Goal: Complete application form

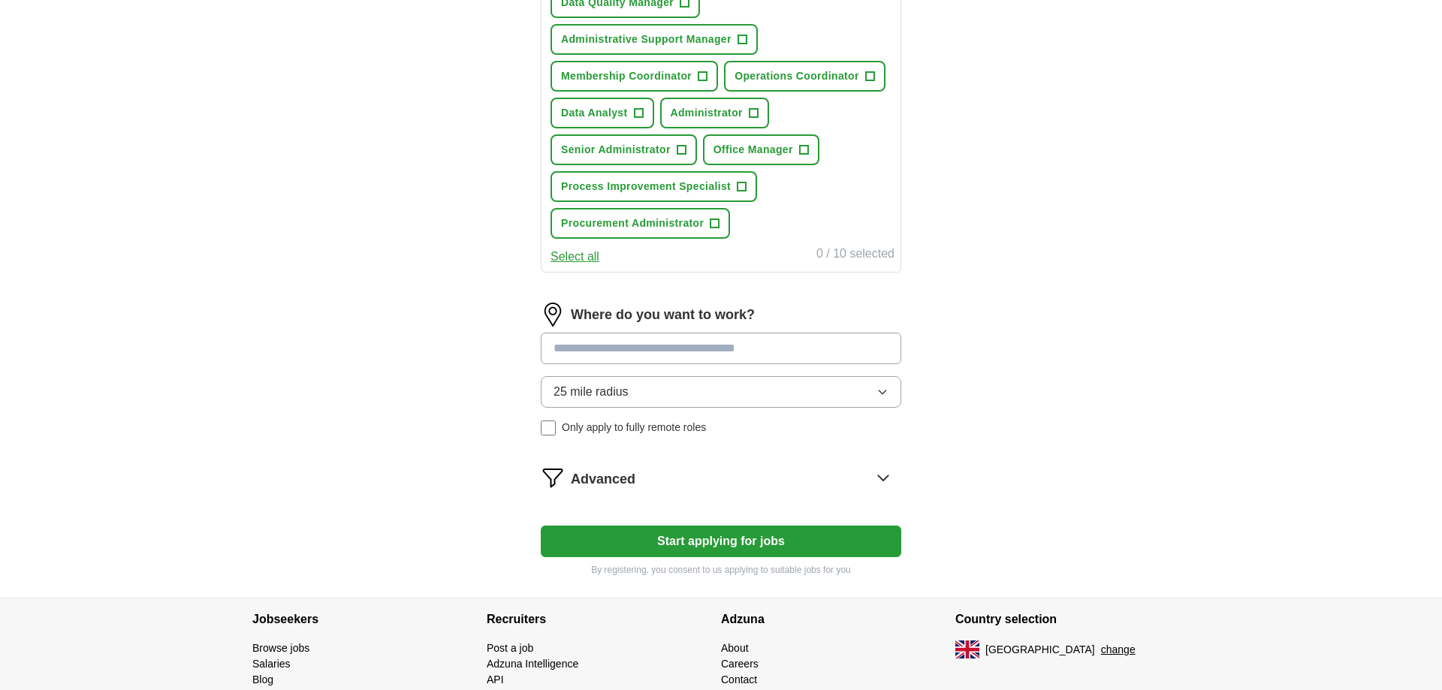
scroll to position [690, 0]
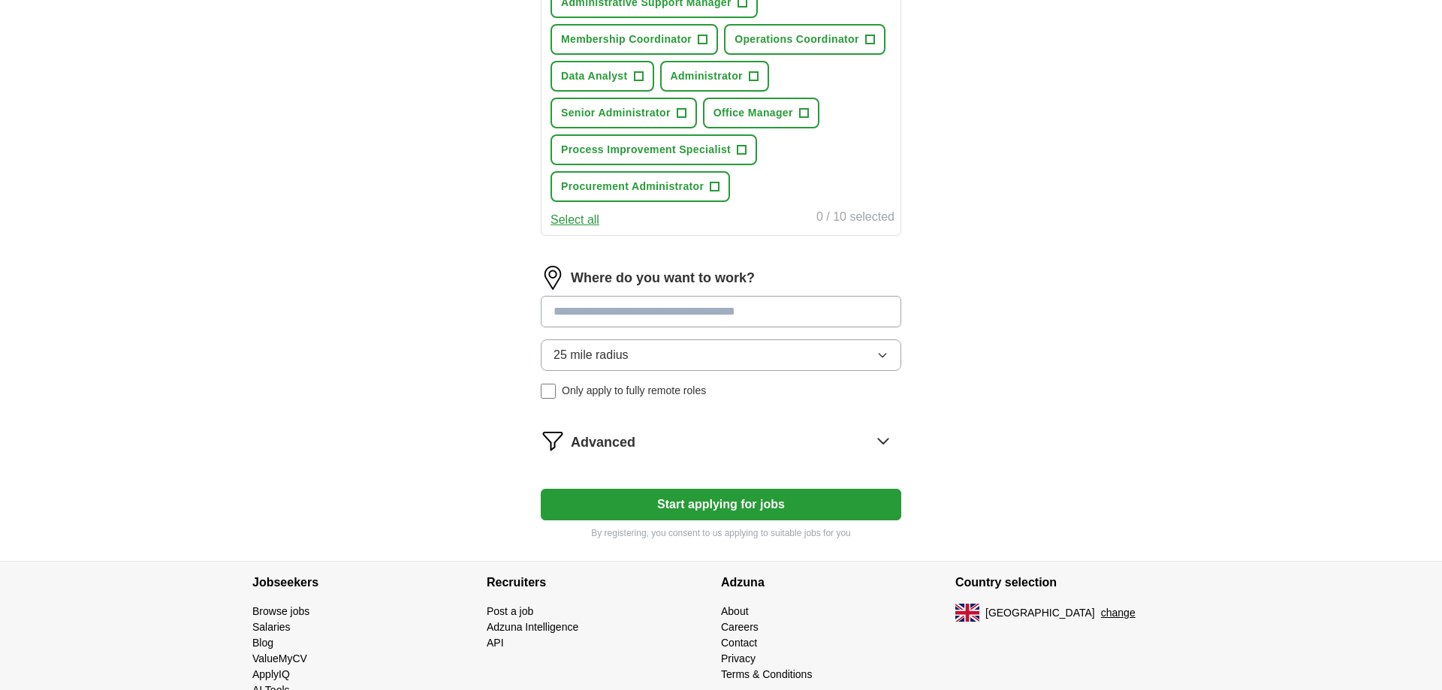
click at [749, 311] on input at bounding box center [721, 312] width 361 height 32
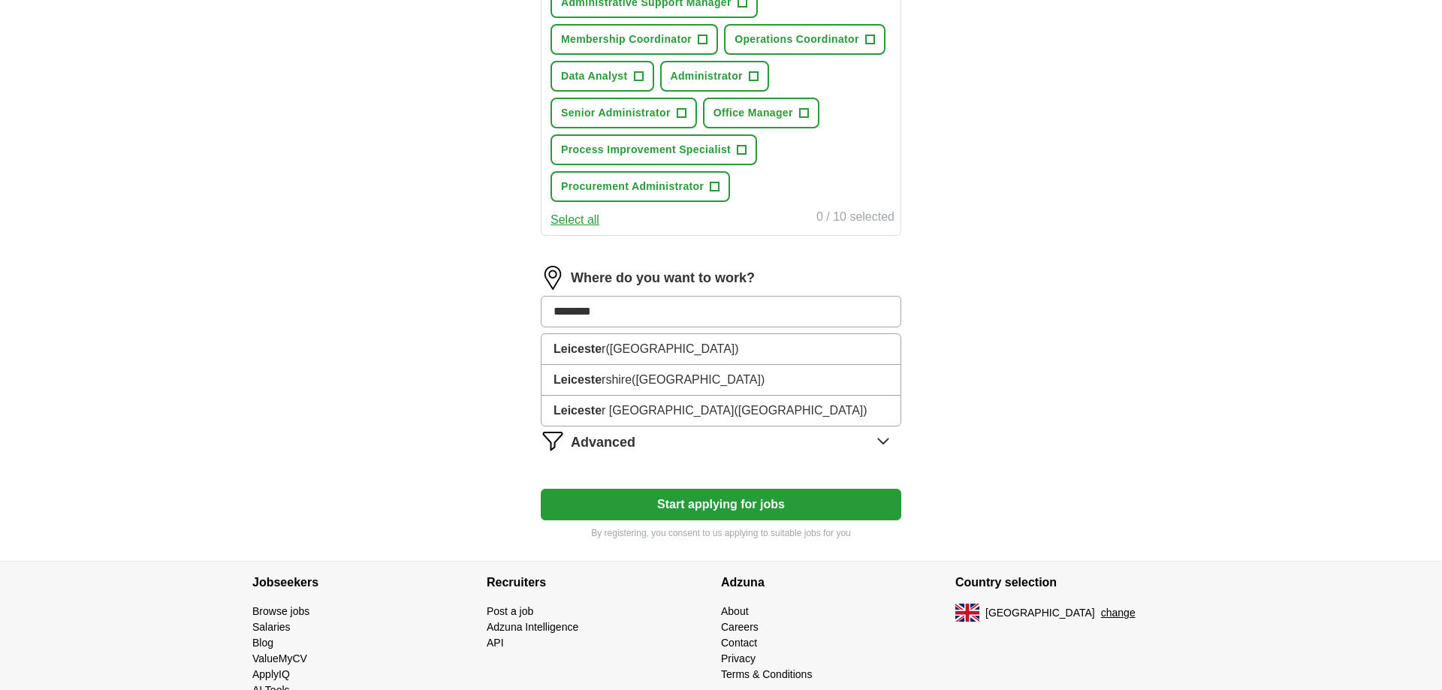
type input "*********"
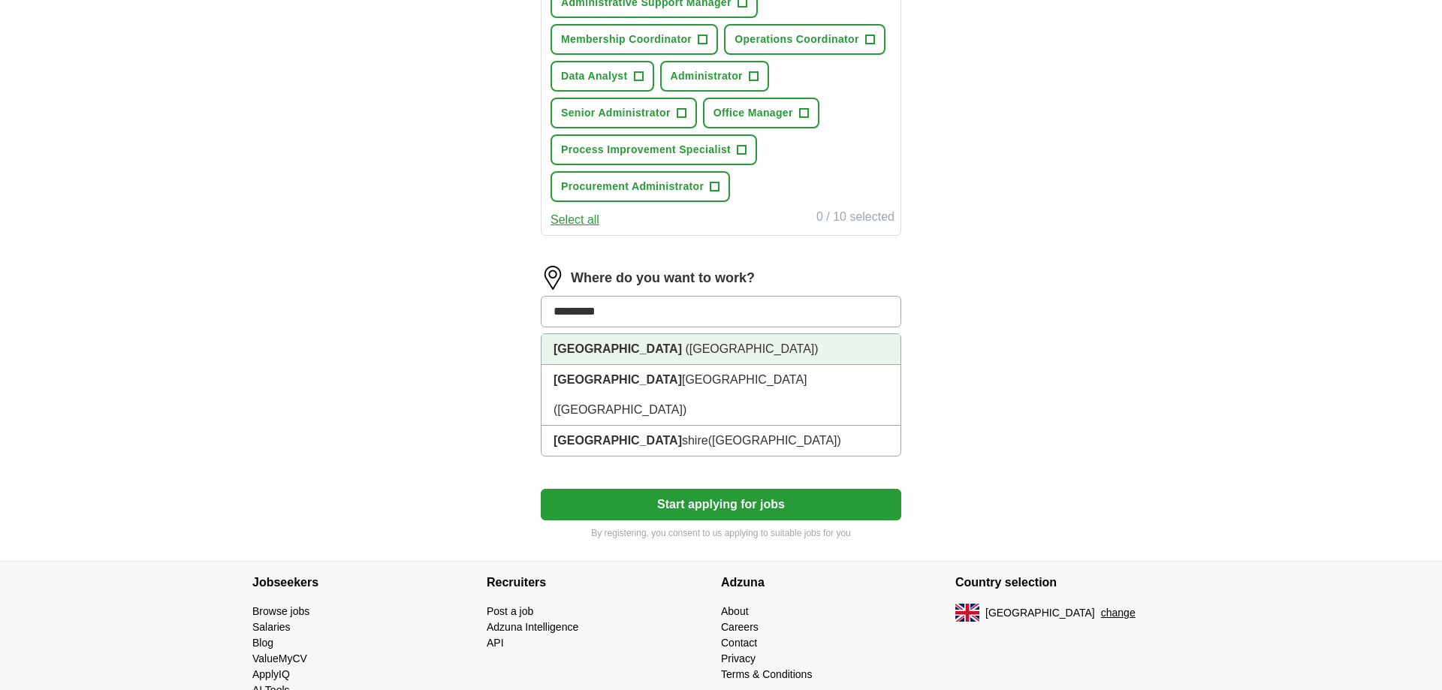
click at [763, 361] on li "[GEOGRAPHIC_DATA] ([GEOGRAPHIC_DATA])" at bounding box center [721, 349] width 359 height 31
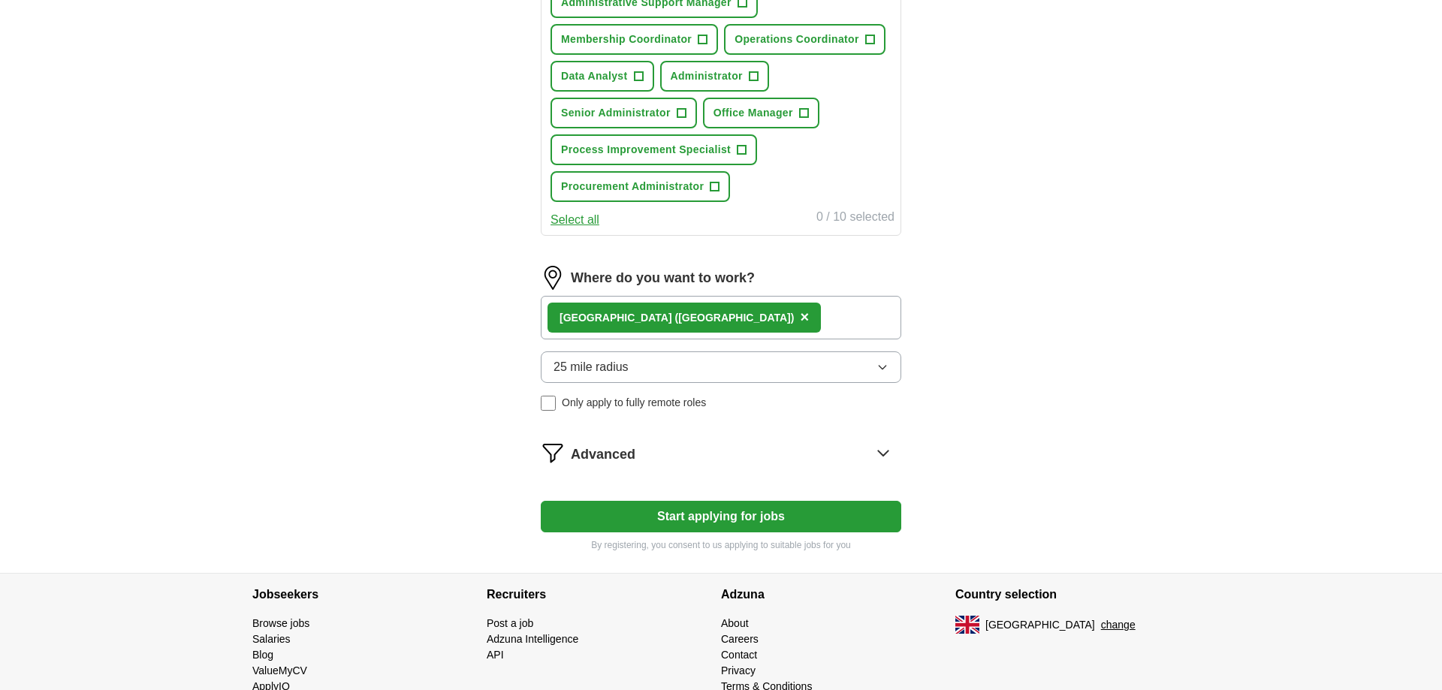
click at [887, 371] on icon "button" at bounding box center [883, 367] width 12 height 12
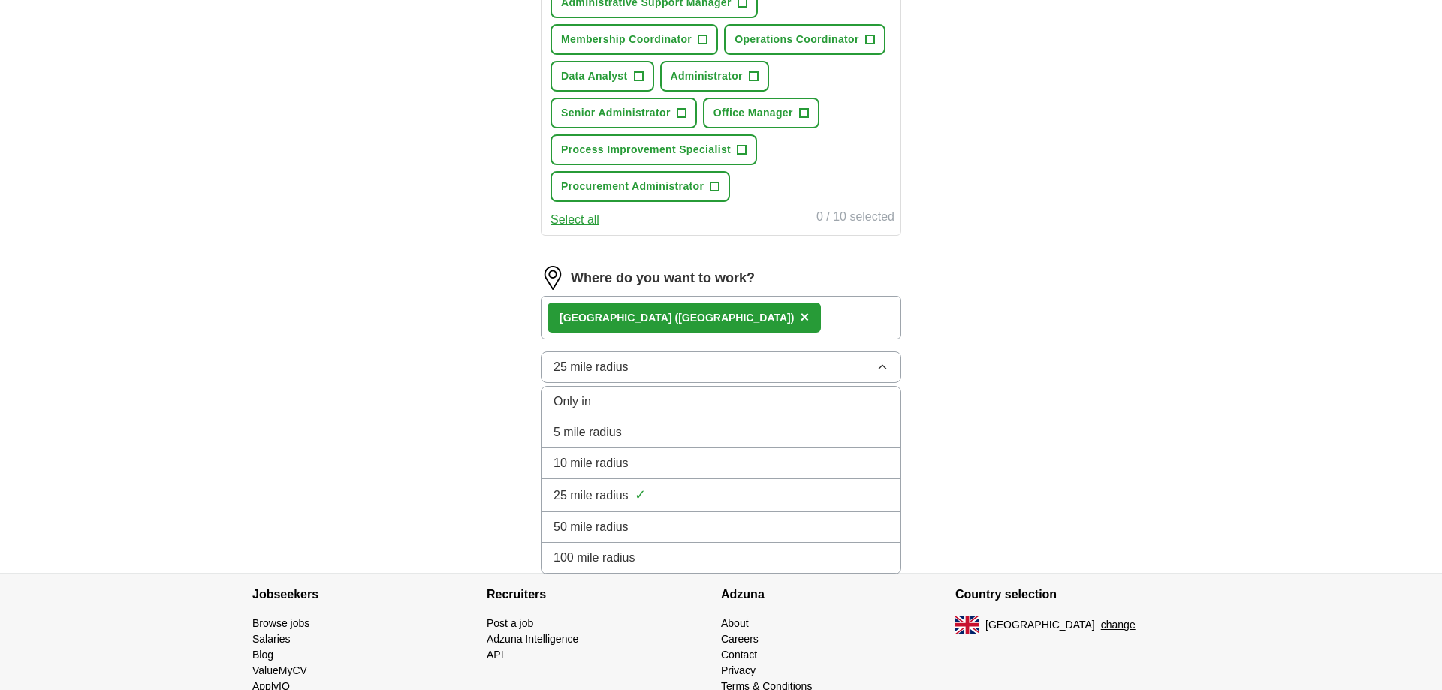
click at [775, 460] on div "10 mile radius" at bounding box center [721, 463] width 335 height 18
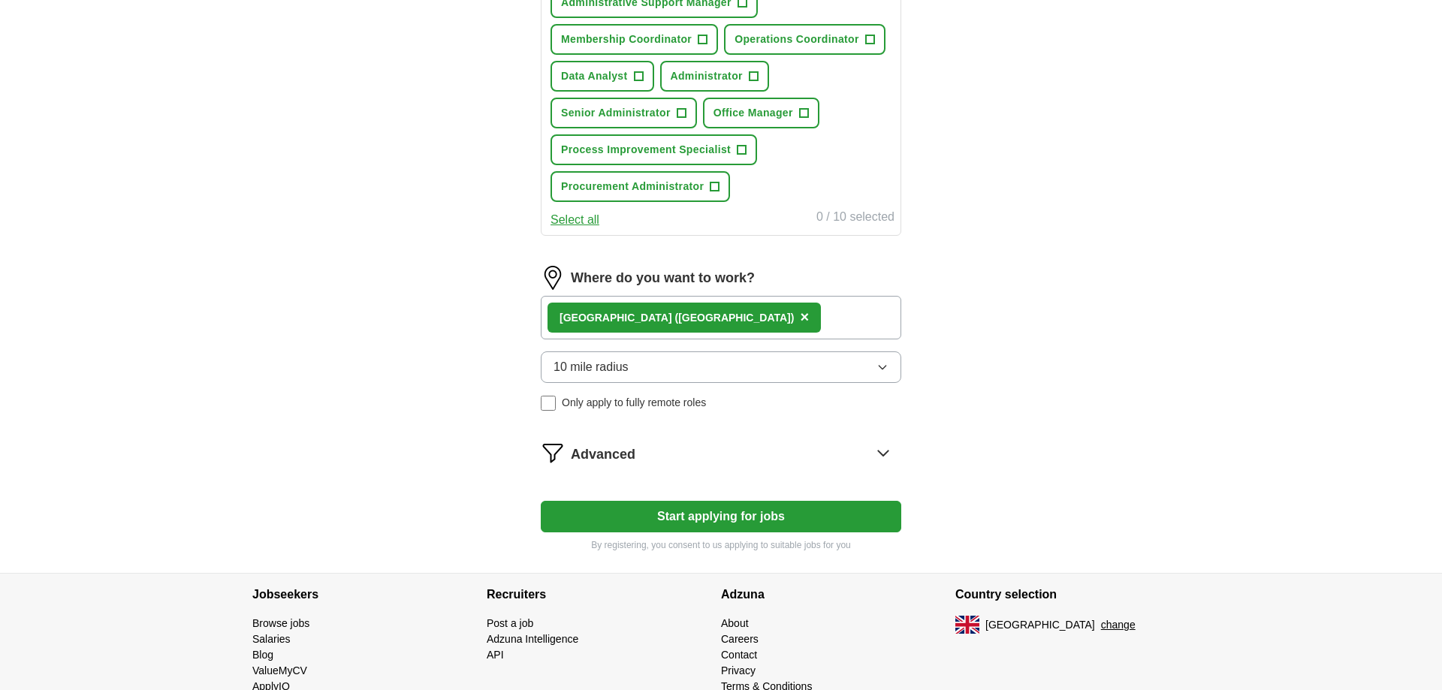
scroll to position [740, 0]
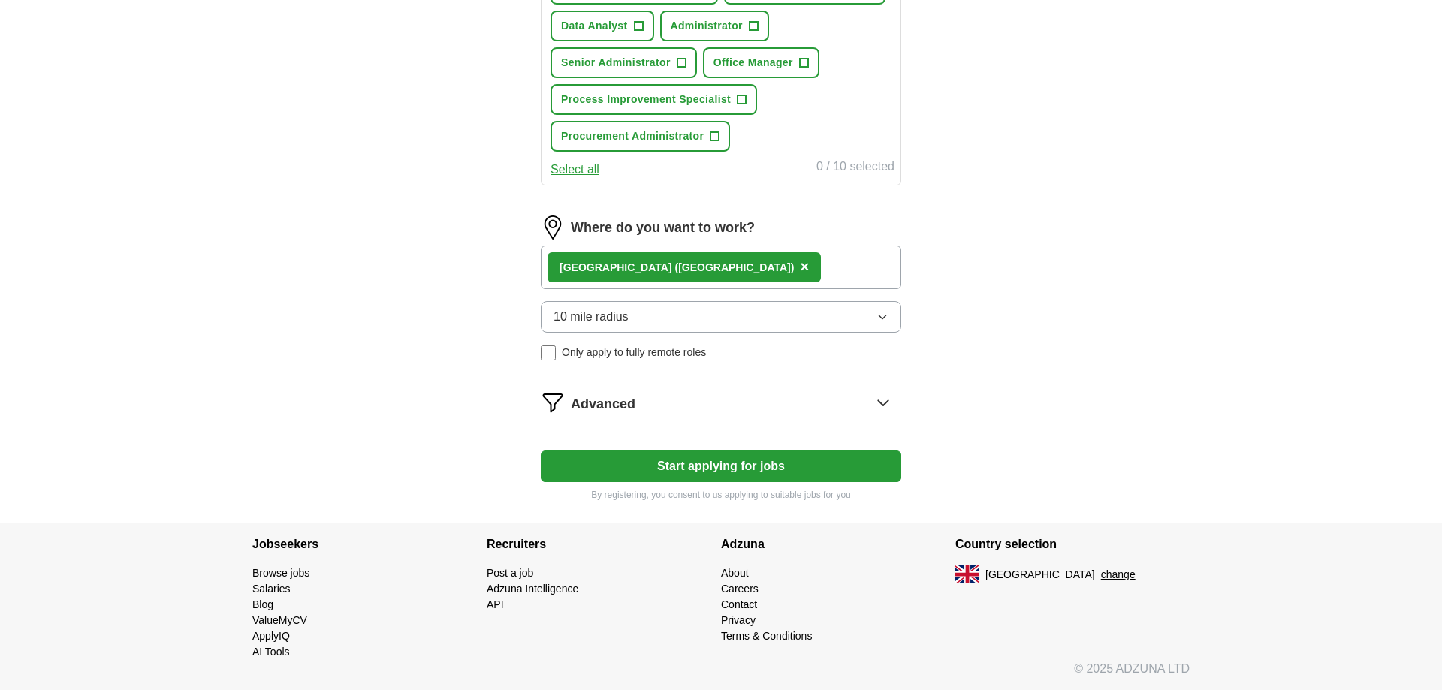
click at [889, 405] on icon at bounding box center [883, 403] width 24 height 24
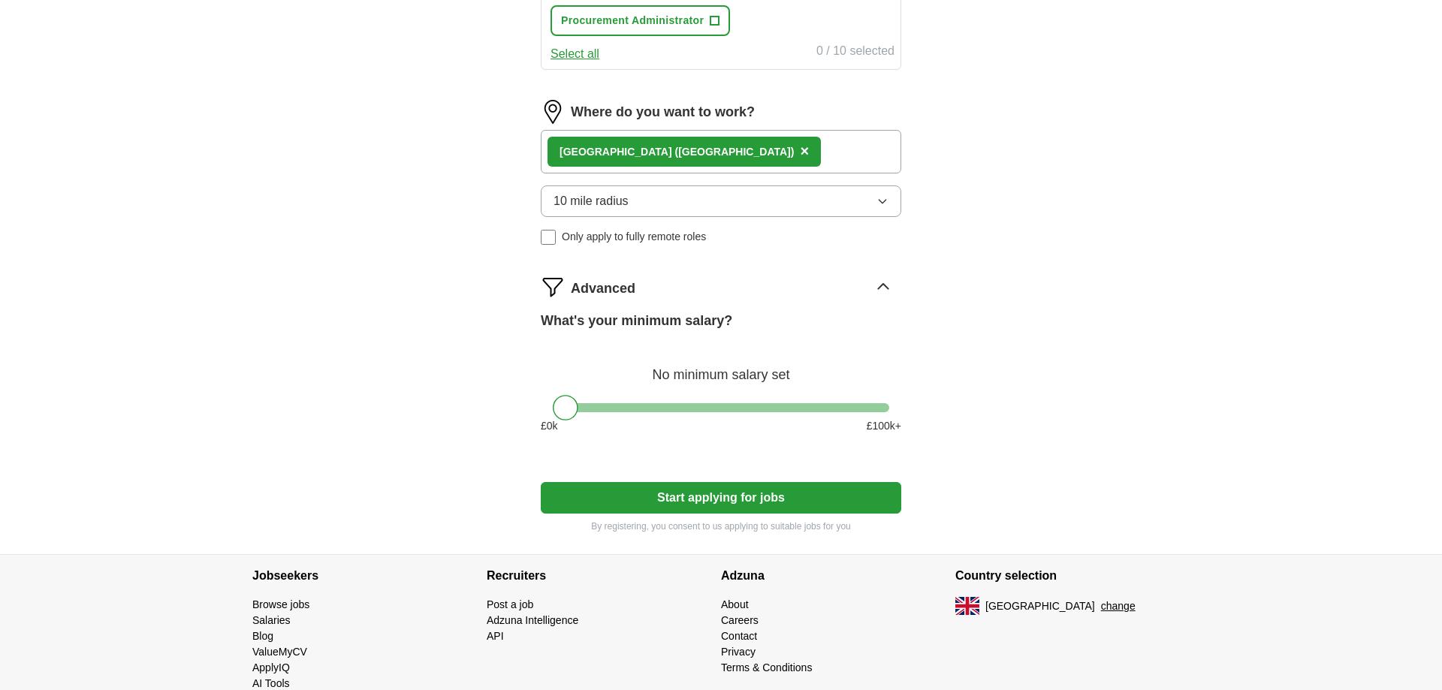
scroll to position [887, 0]
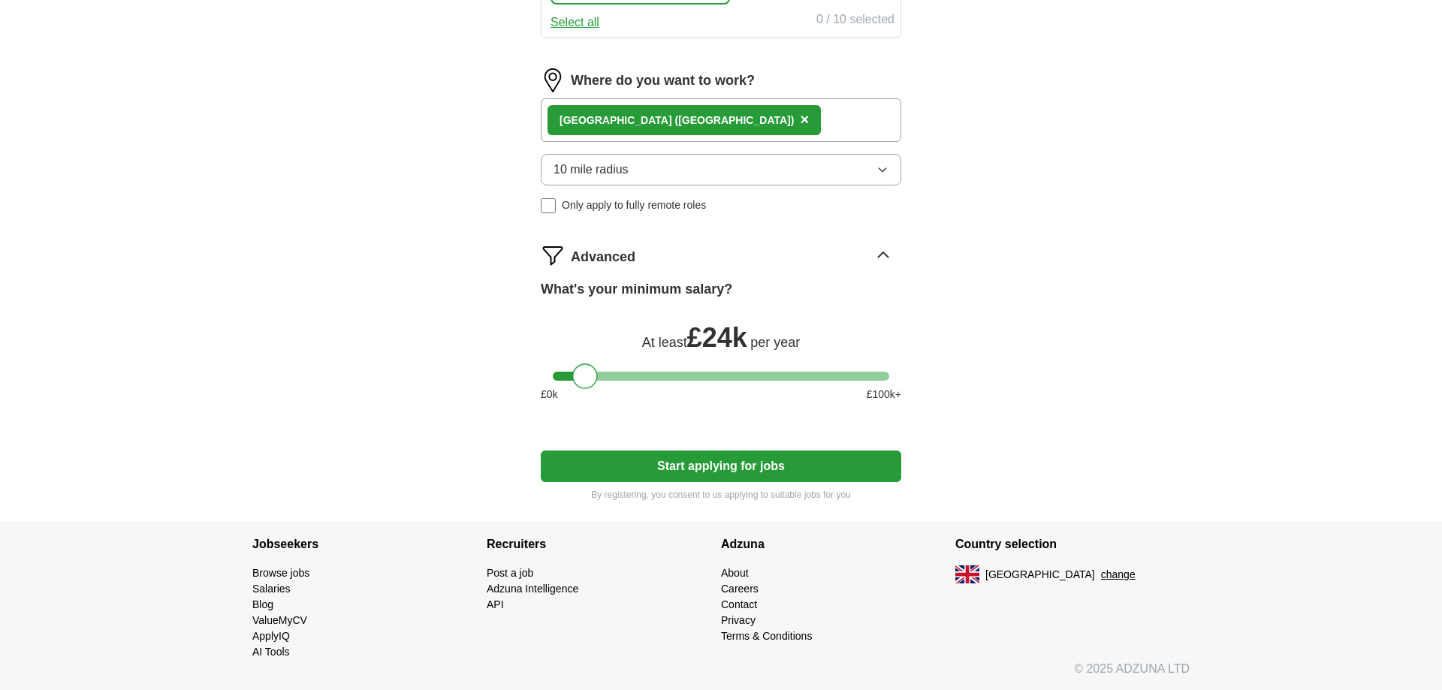
drag, startPoint x: 569, startPoint y: 373, endPoint x: 584, endPoint y: 388, distance: 22.3
click at [587, 384] on div at bounding box center [585, 377] width 26 height 26
click at [734, 468] on button "Start applying for jobs" at bounding box center [721, 467] width 361 height 32
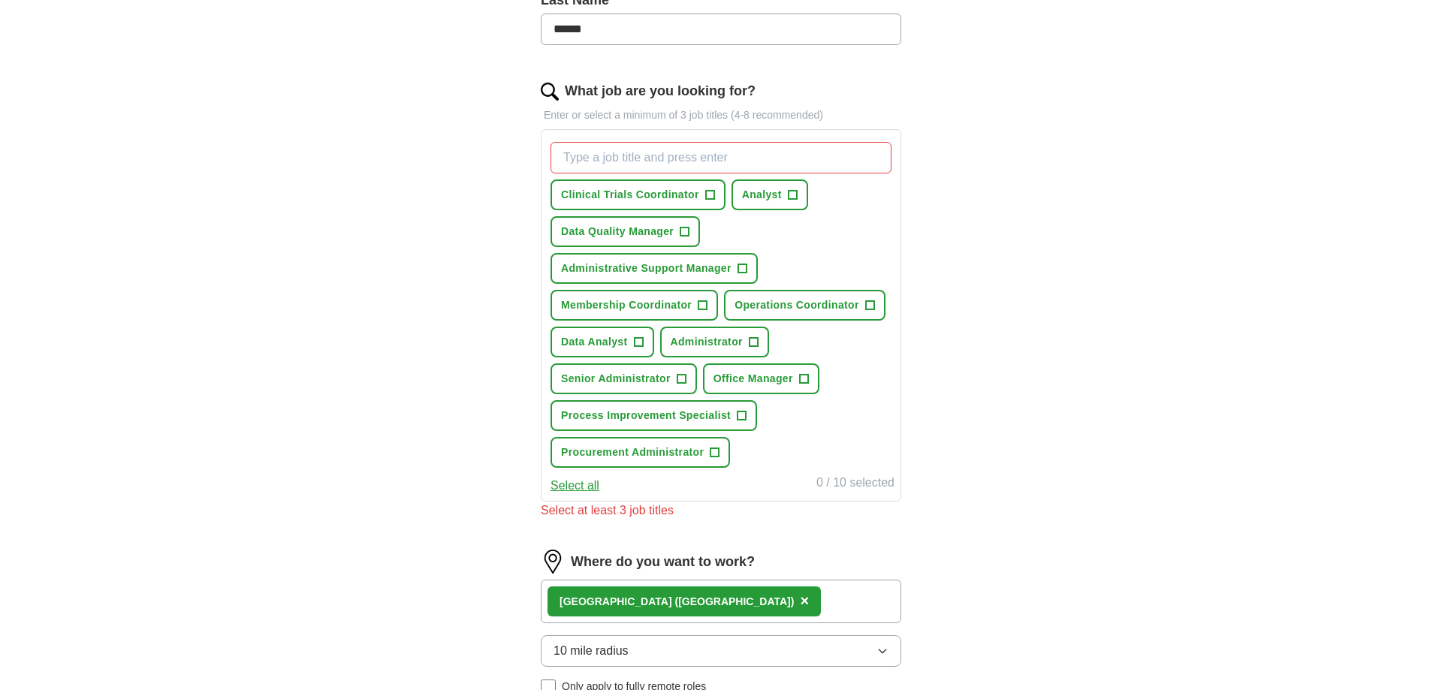
scroll to position [306, 0]
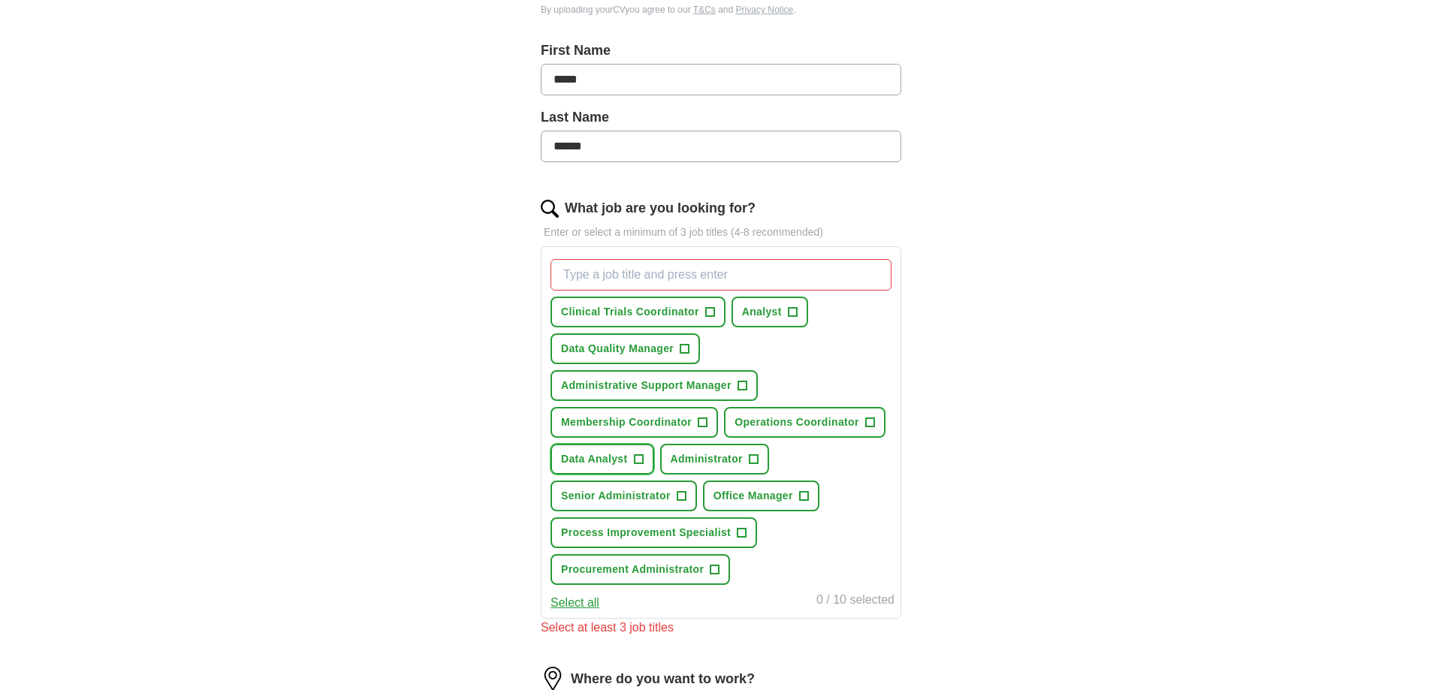
click at [603, 458] on span "Data Analyst" at bounding box center [594, 459] width 67 height 16
click at [752, 460] on span "+" at bounding box center [753, 460] width 9 height 12
click at [674, 279] on input "What job are you looking for?" at bounding box center [721, 275] width 341 height 32
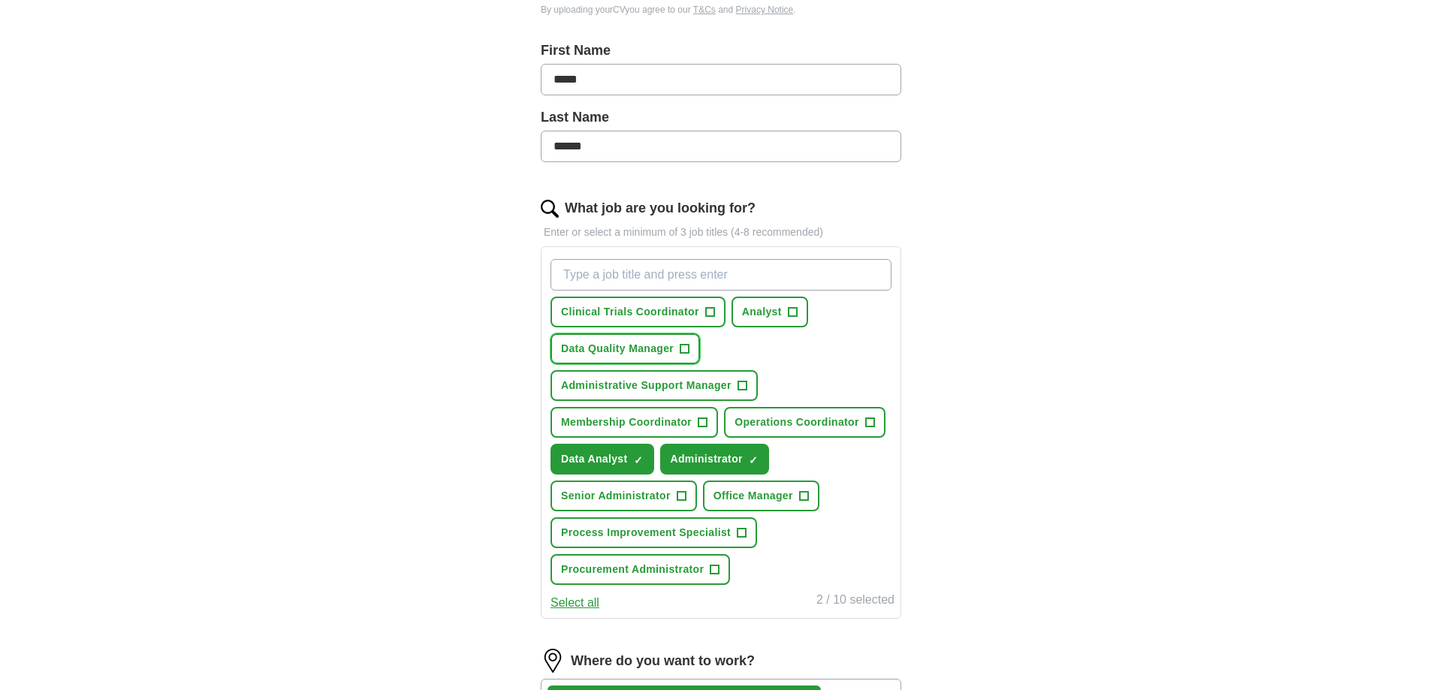
click at [687, 349] on span "+" at bounding box center [685, 349] width 9 height 12
click at [0, 0] on span "×" at bounding box center [0, 0] width 0 height 0
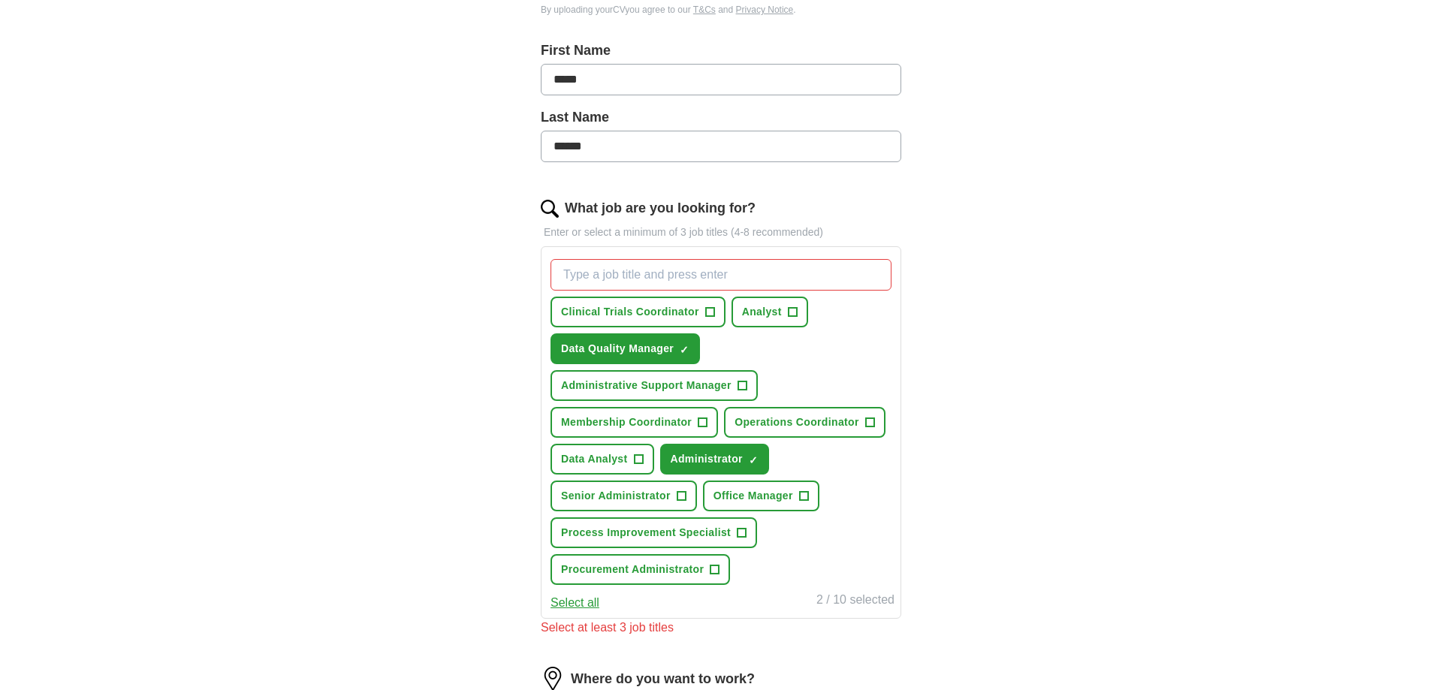
click at [659, 270] on input "What job are you looking for?" at bounding box center [721, 275] width 341 height 32
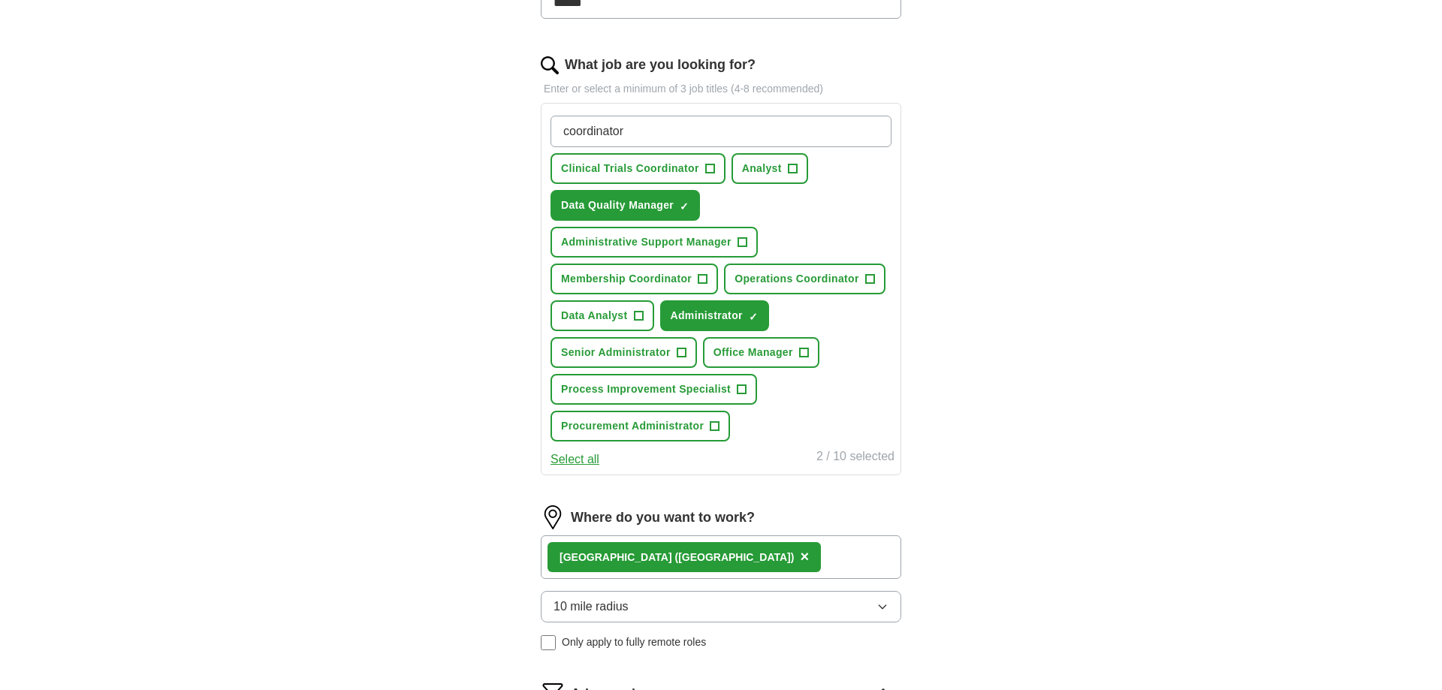
scroll to position [383, 0]
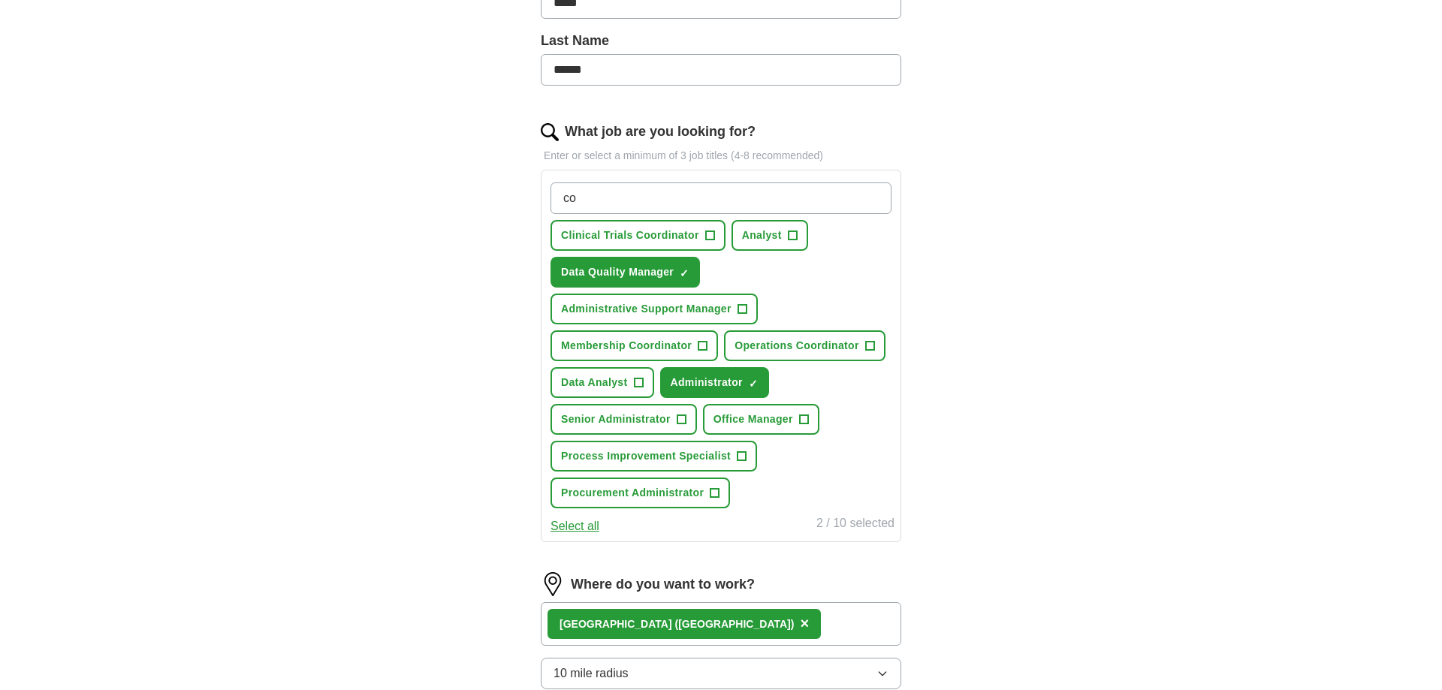
type input "c"
click at [719, 189] on input "What job are you looking for?" at bounding box center [721, 199] width 341 height 32
type input "Coordinator"
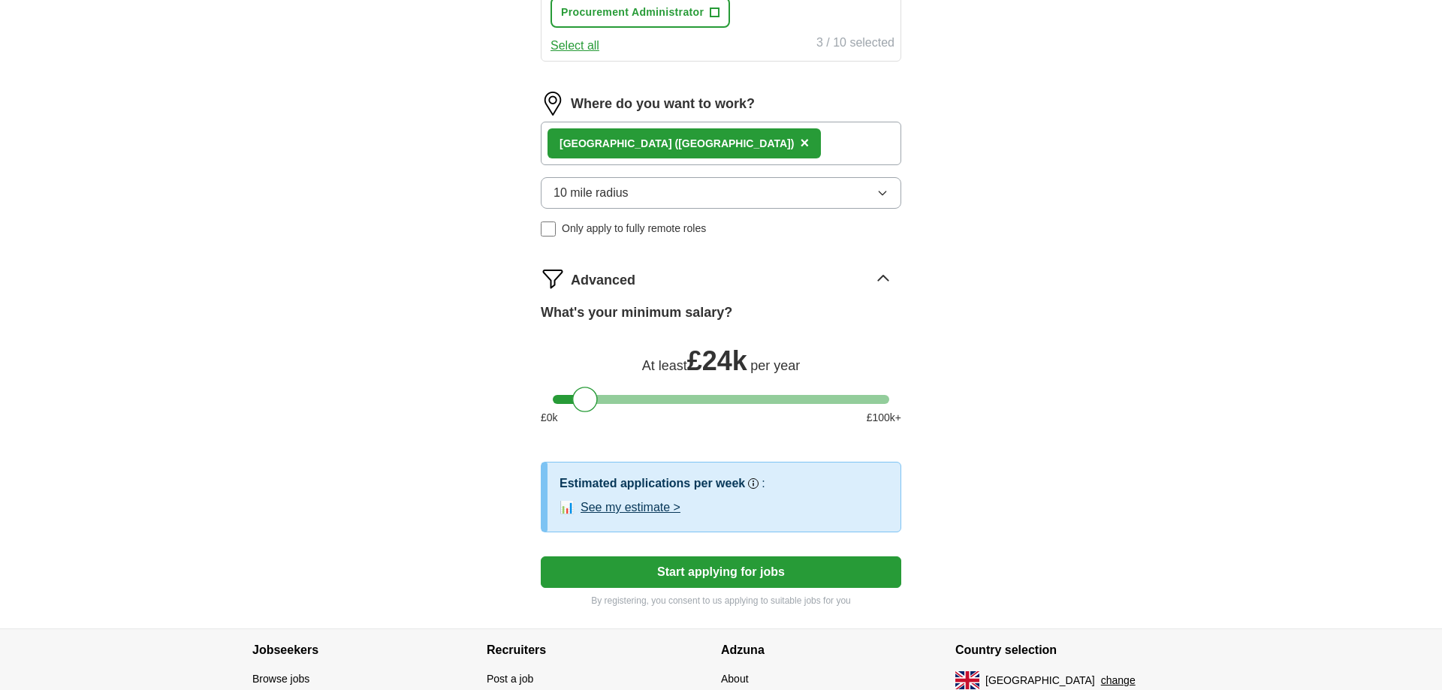
scroll to position [970, 0]
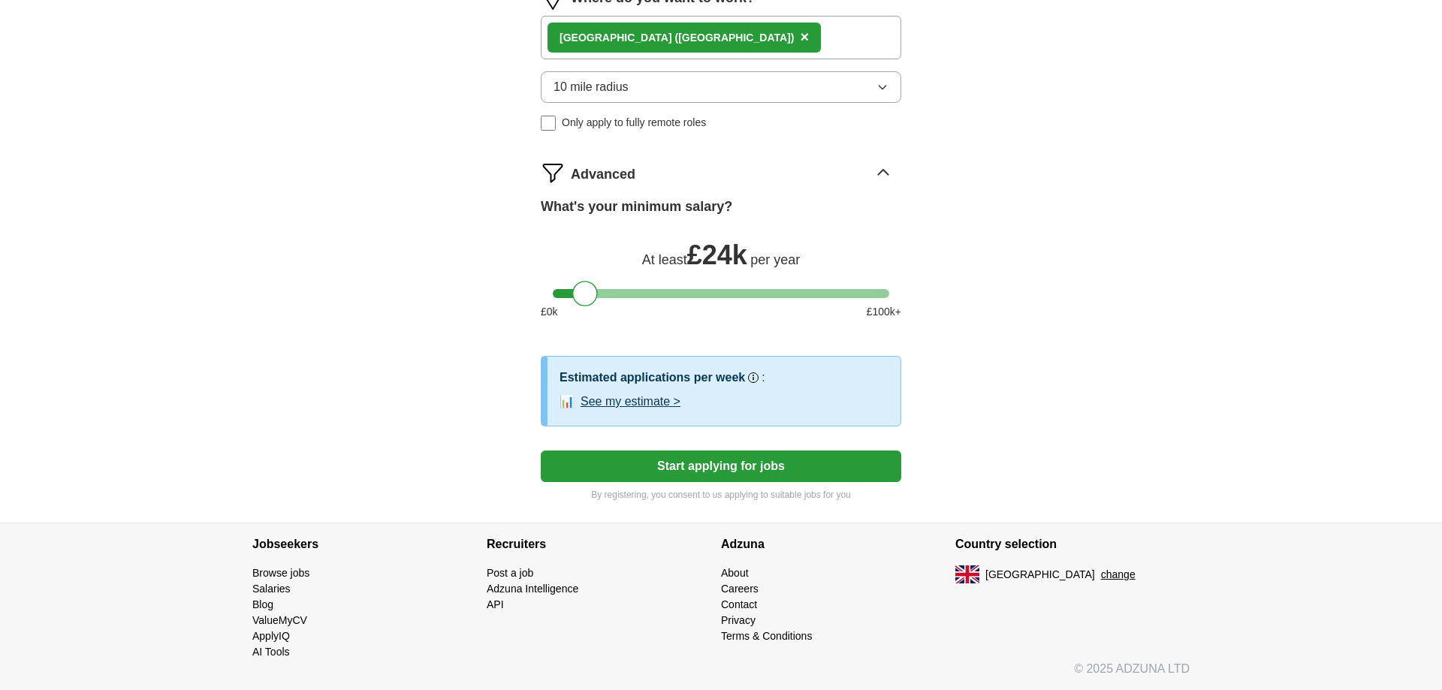
click at [717, 468] on button "Start applying for jobs" at bounding box center [721, 467] width 361 height 32
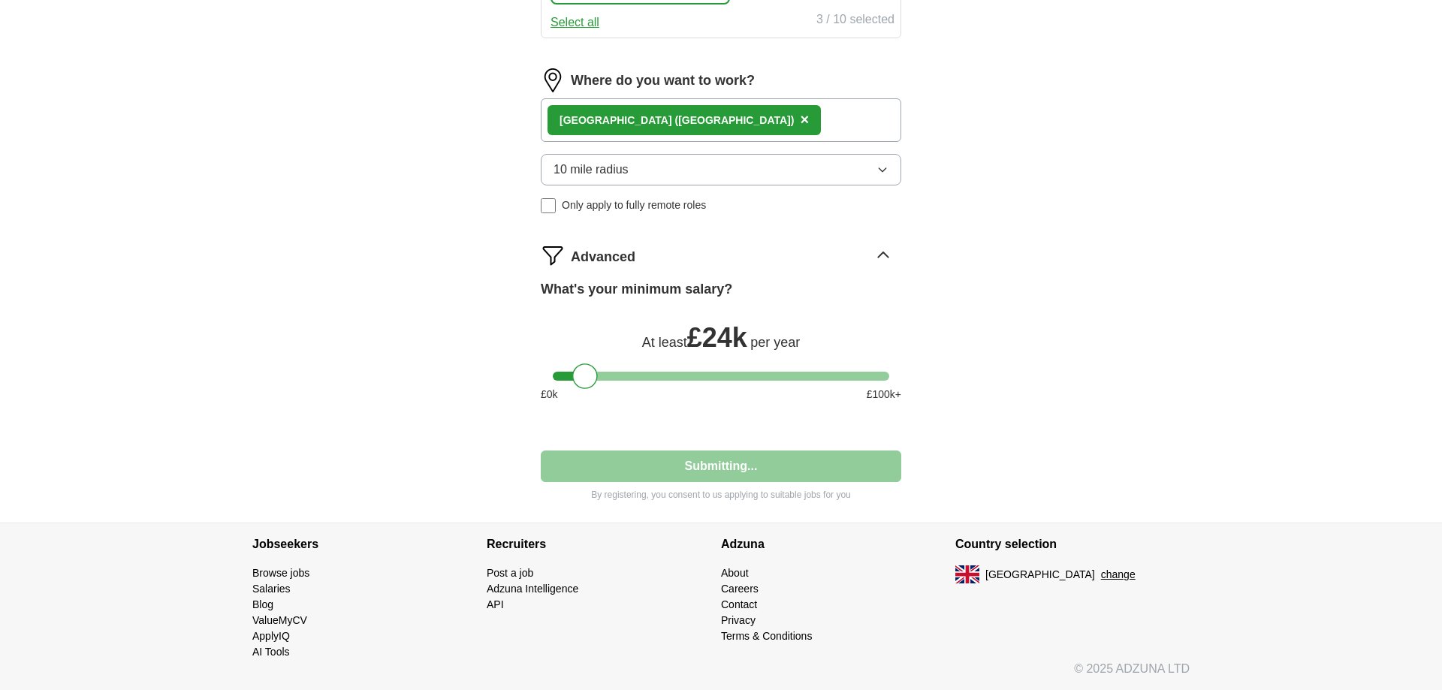
scroll to position [887, 0]
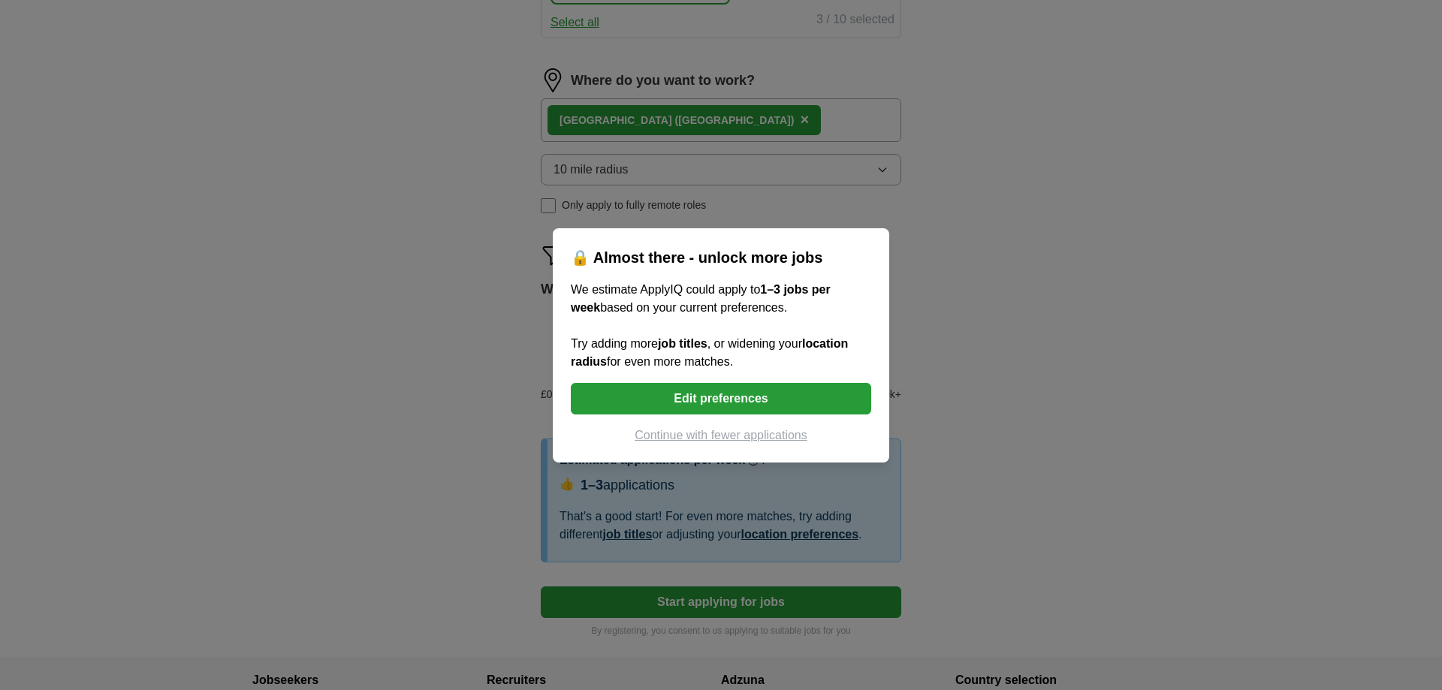
click at [686, 438] on button "Continue with fewer applications" at bounding box center [721, 436] width 300 height 18
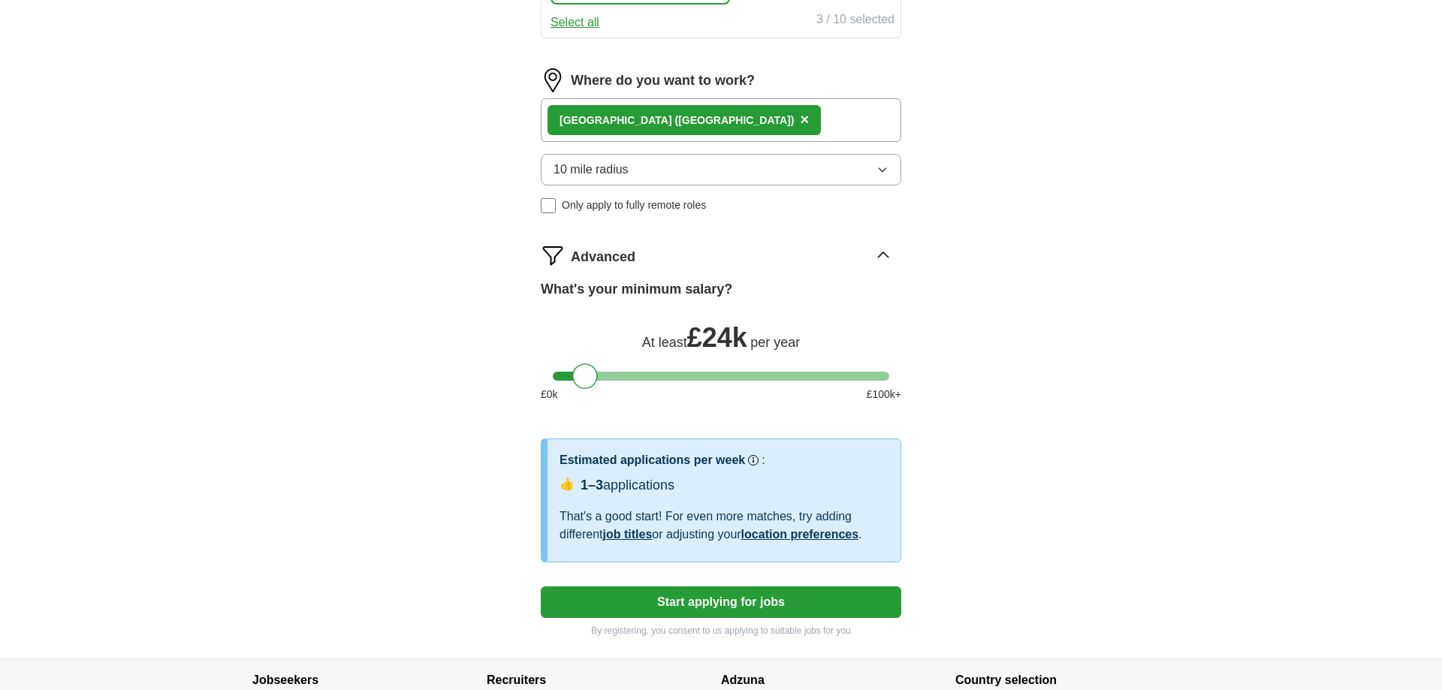
select select "**"
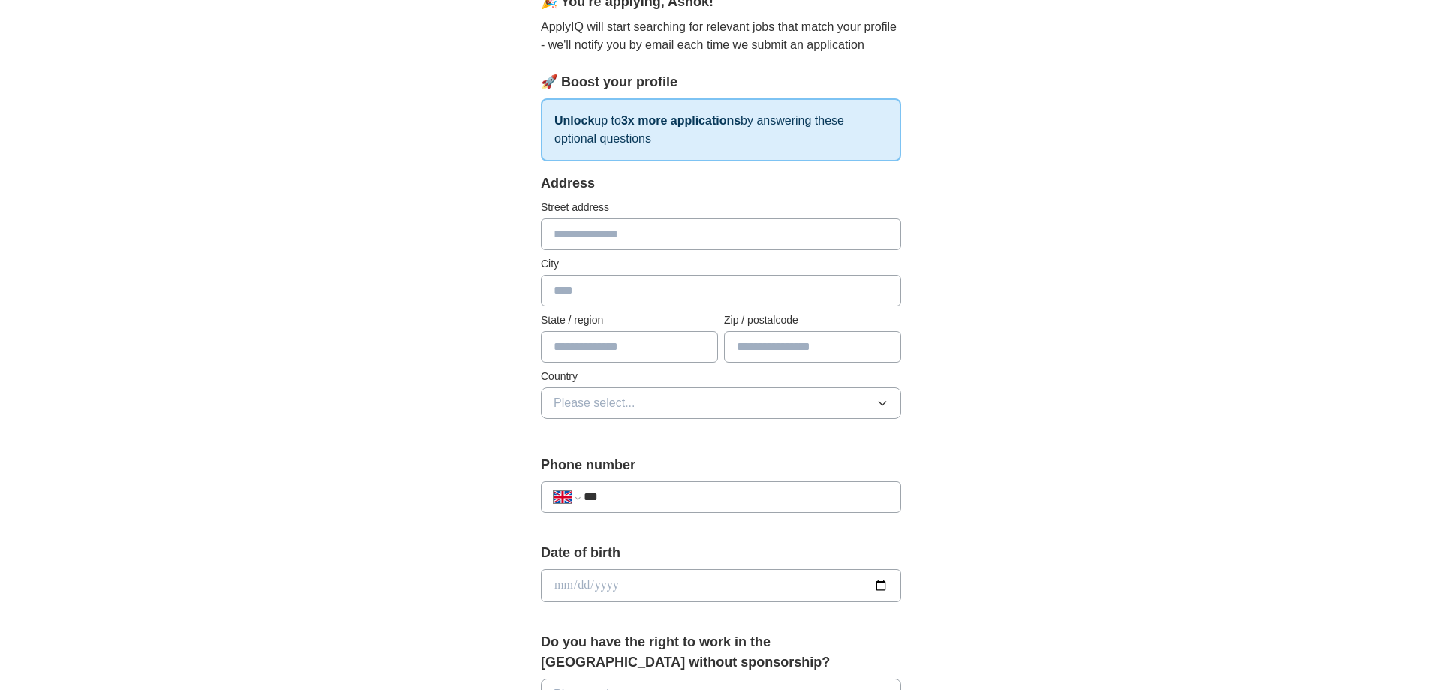
scroll to position [0, 0]
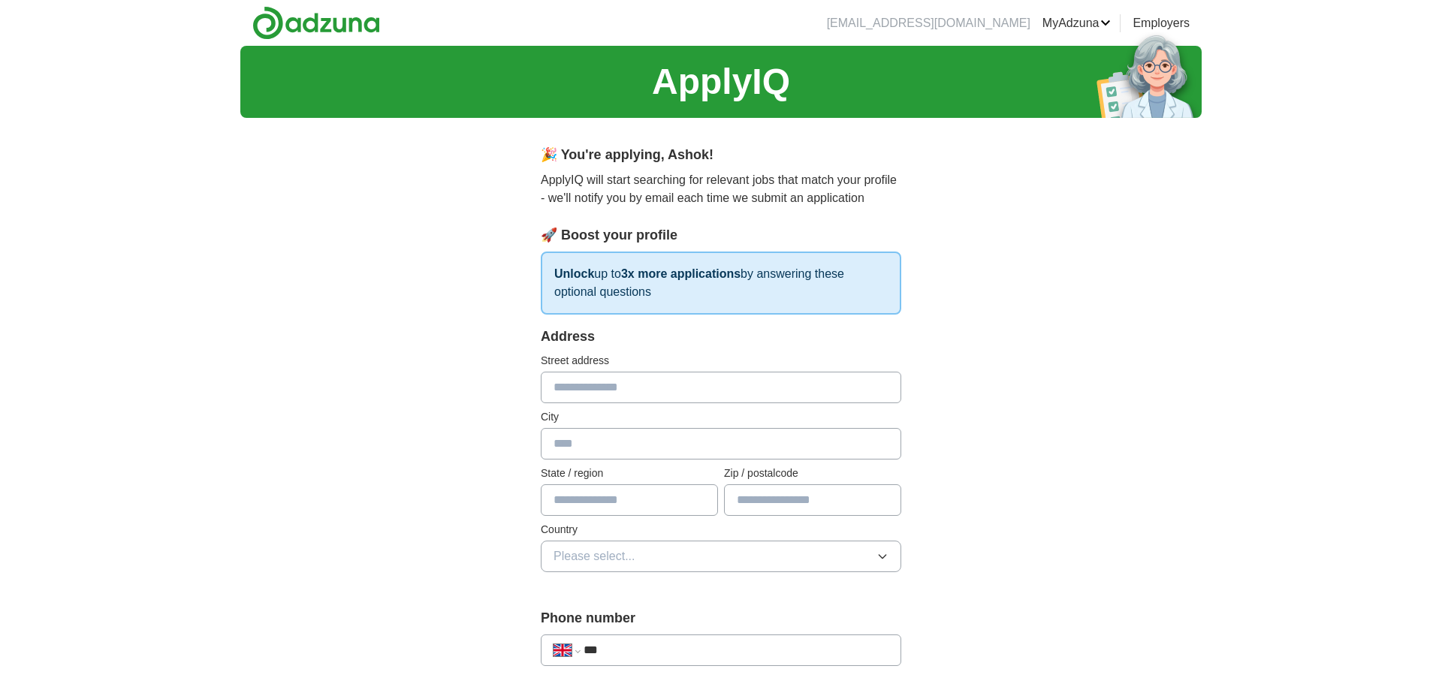
click at [615, 399] on input "text" at bounding box center [721, 388] width 361 height 32
type input "**********"
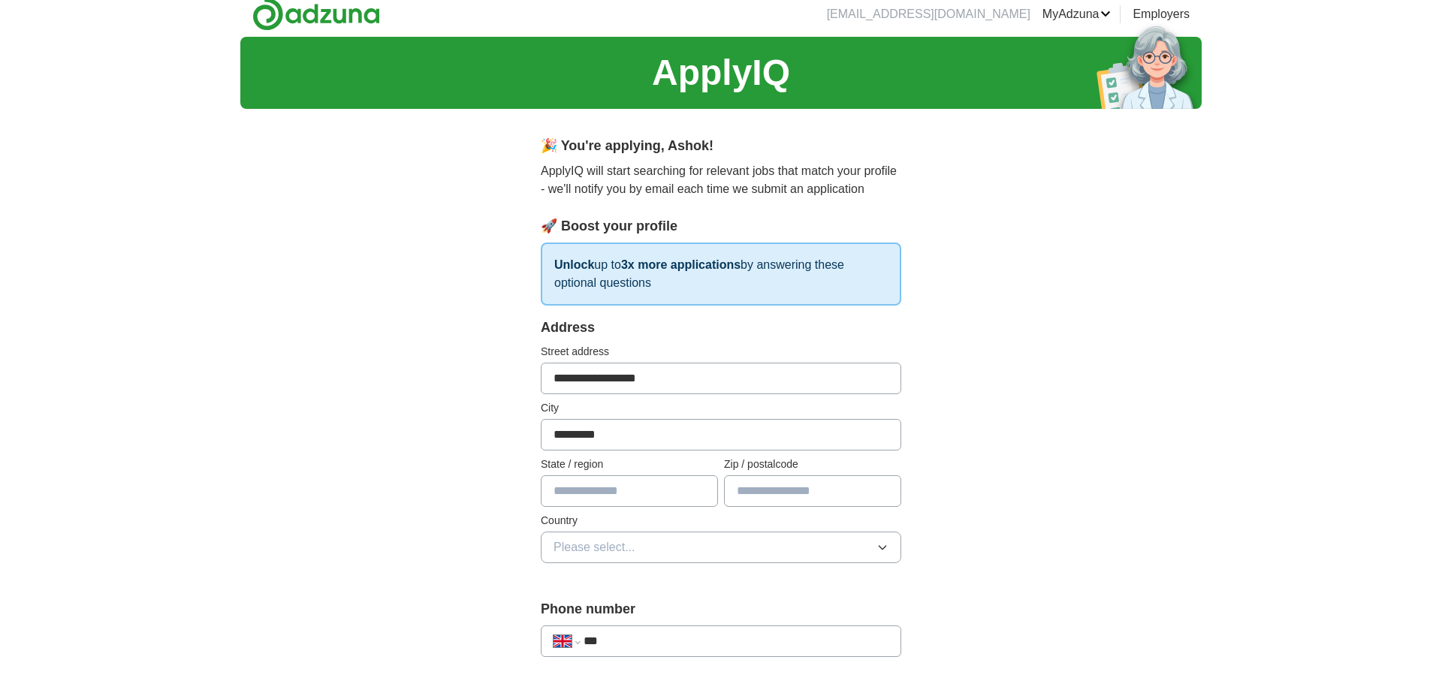
scroll to position [153, 0]
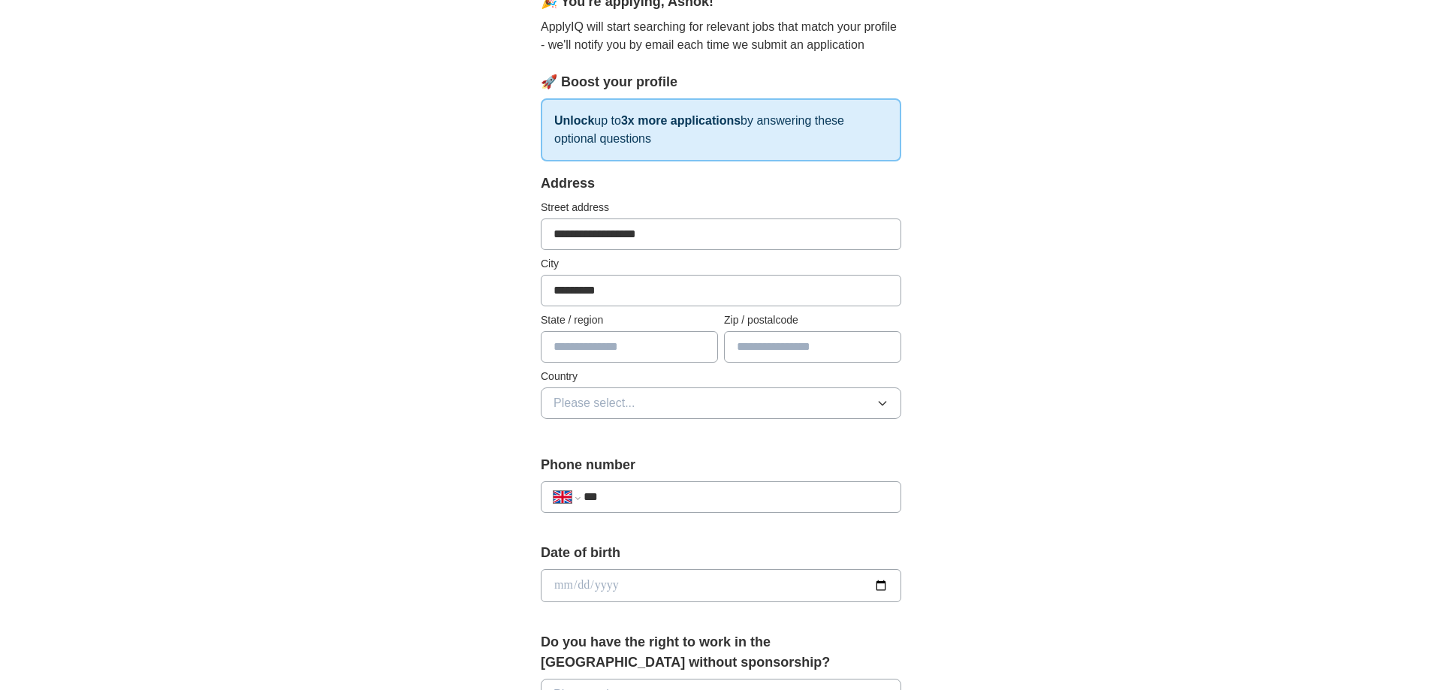
type input "*********"
click at [757, 351] on input "text" at bounding box center [812, 347] width 177 height 32
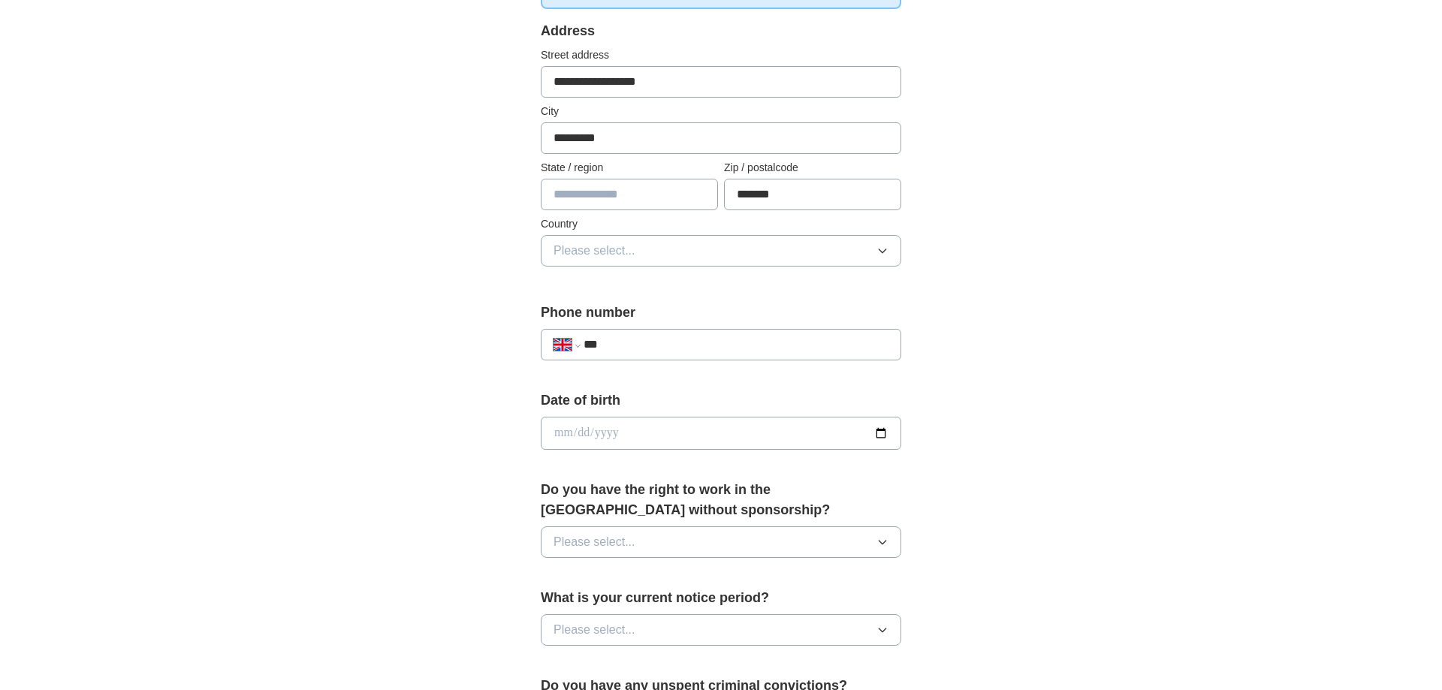
scroll to position [306, 0]
type input "*******"
click at [800, 240] on button "Please select..." at bounding box center [721, 250] width 361 height 32
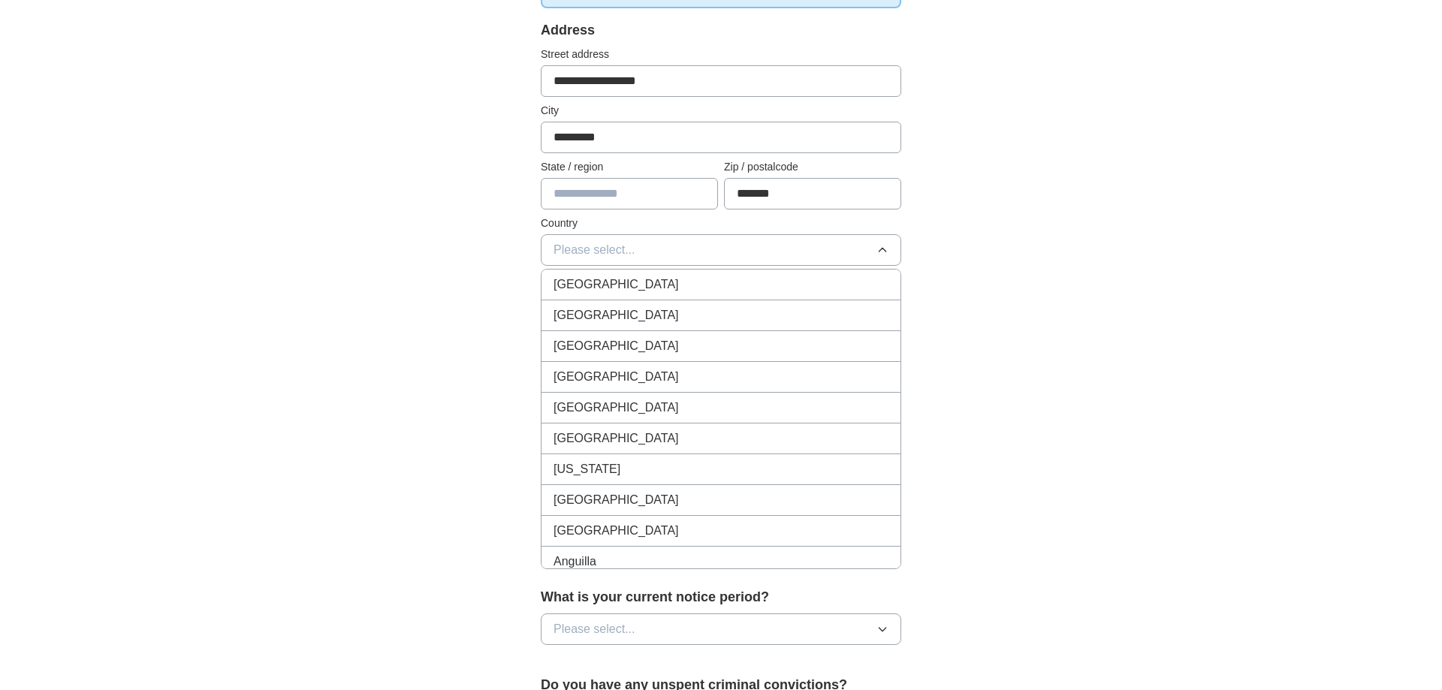
click at [740, 283] on div "[GEOGRAPHIC_DATA]" at bounding box center [721, 285] width 335 height 18
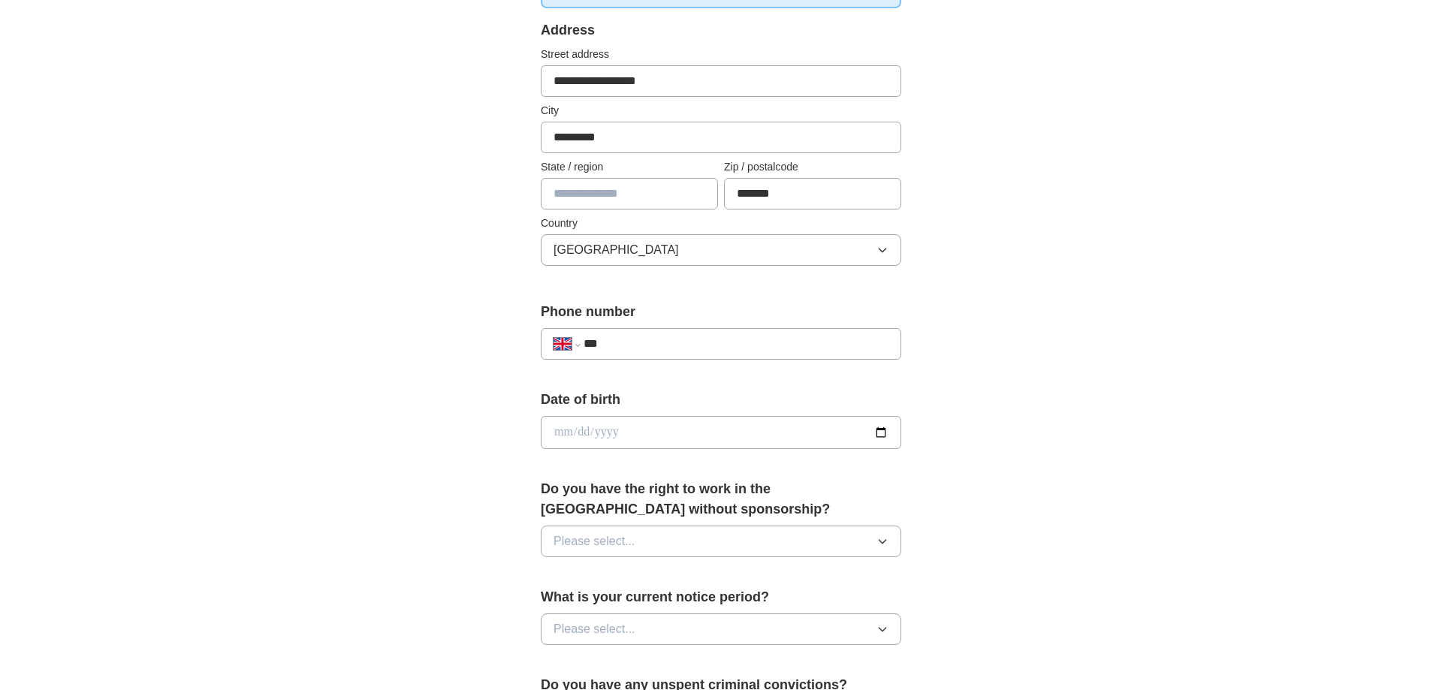
click at [727, 330] on div "**********" at bounding box center [721, 344] width 361 height 32
click at [726, 343] on input "***" at bounding box center [736, 344] width 305 height 18
type input "**********"
click at [632, 428] on input "date" at bounding box center [721, 432] width 361 height 33
type input "**********"
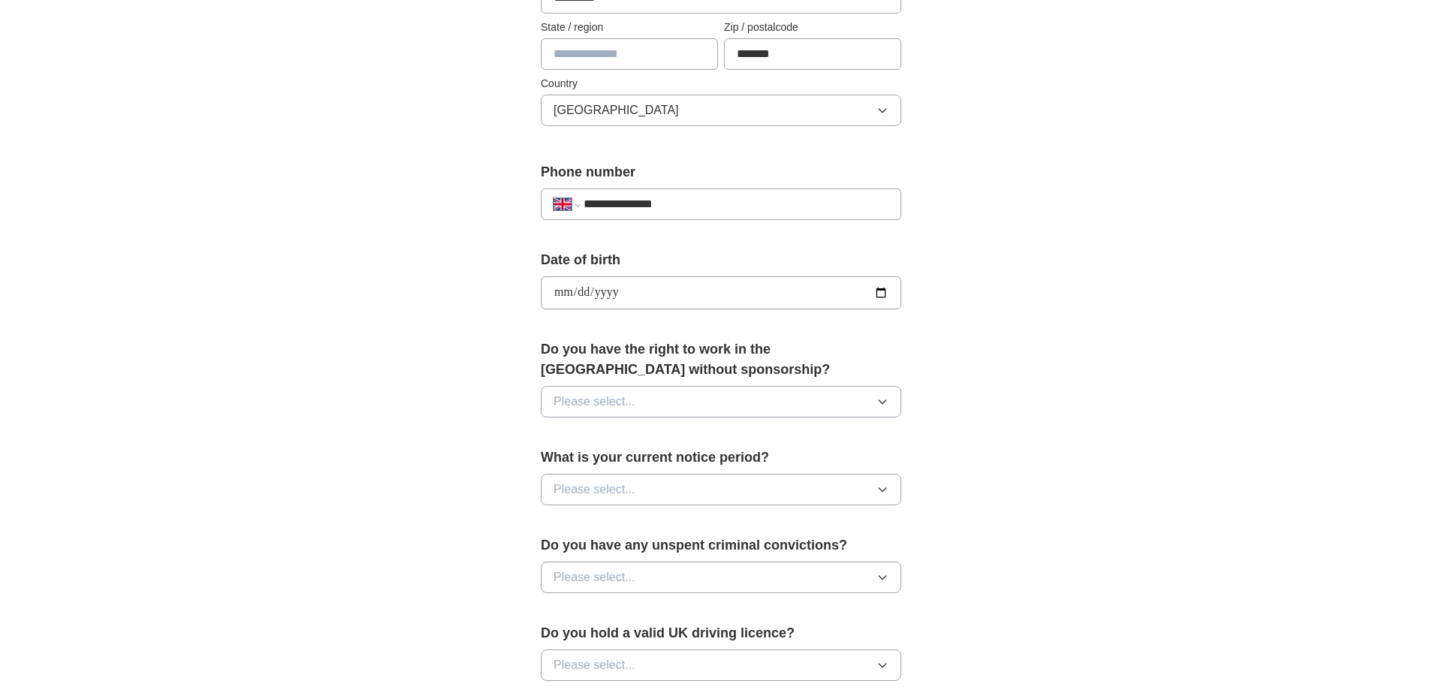
scroll to position [613, 0]
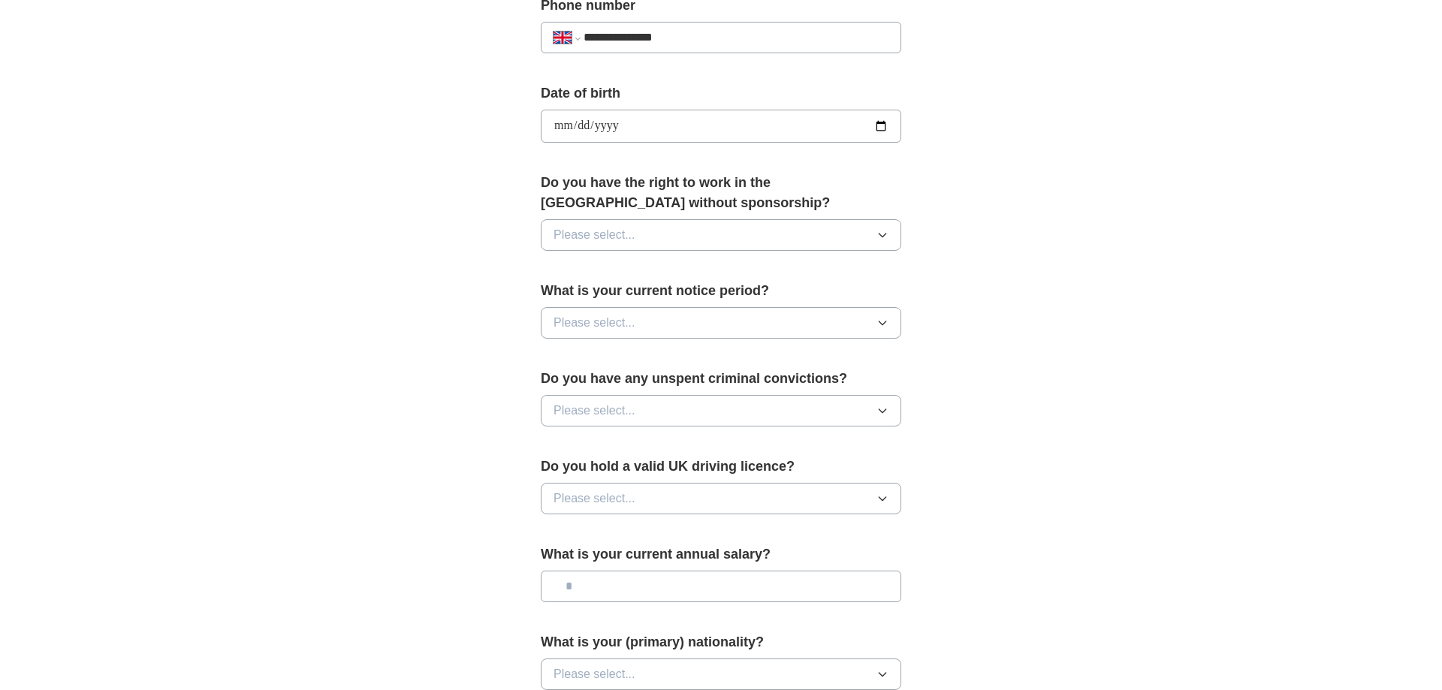
click at [877, 231] on icon "button" at bounding box center [883, 235] width 12 height 12
click at [764, 276] on div "Yes" at bounding box center [721, 270] width 335 height 18
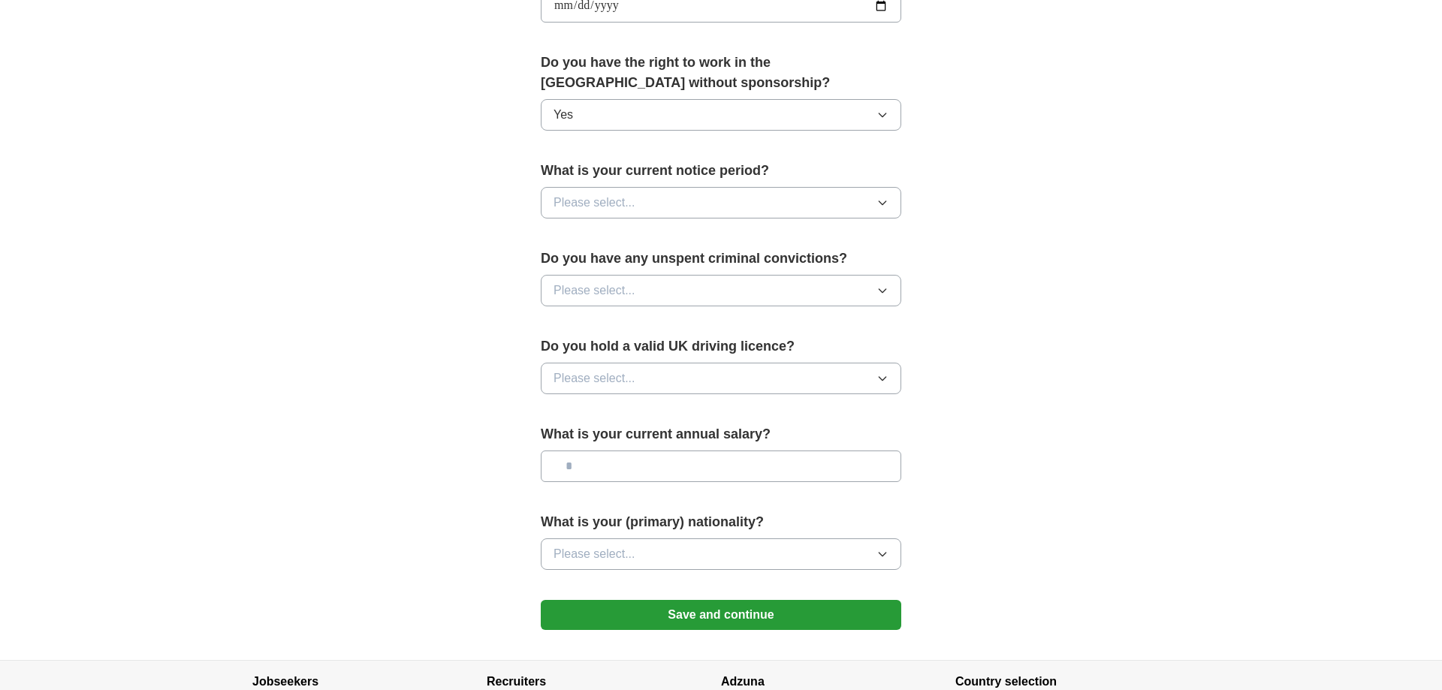
scroll to position [766, 0]
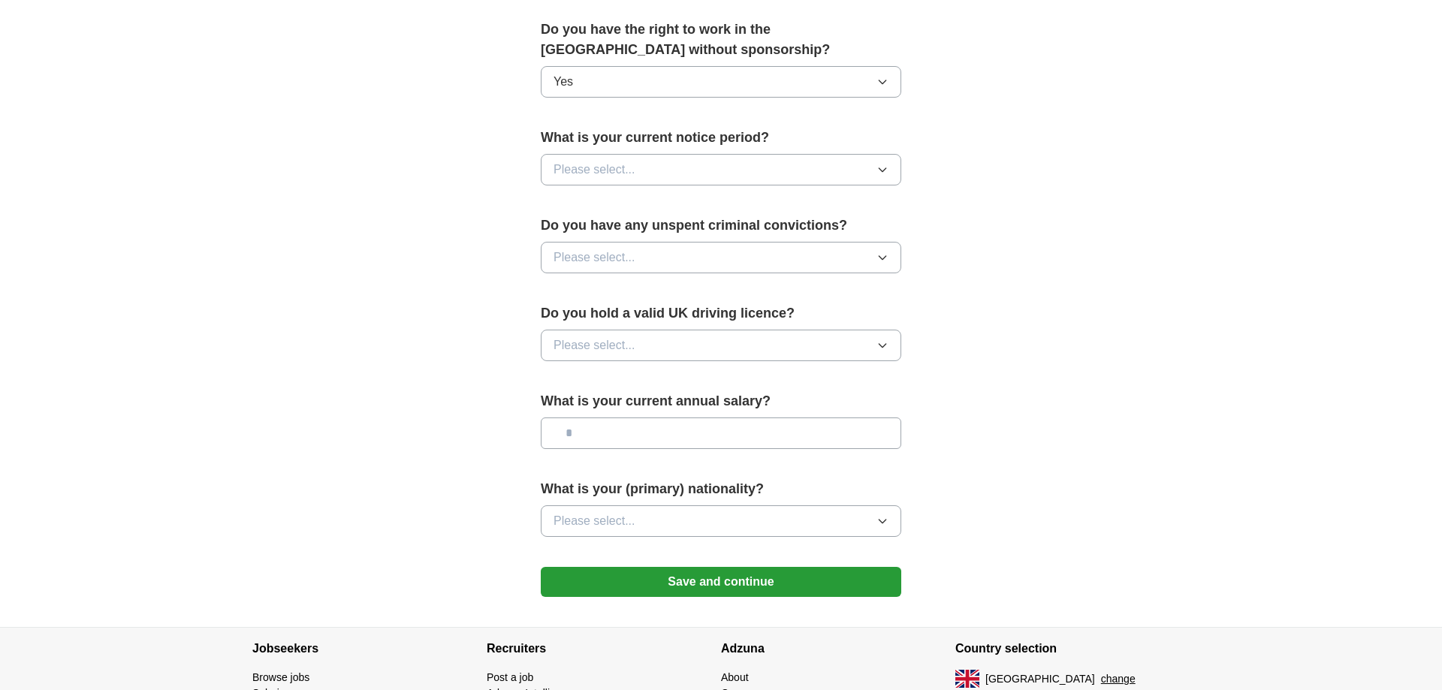
click at [804, 174] on button "Please select..." at bounding box center [721, 170] width 361 height 32
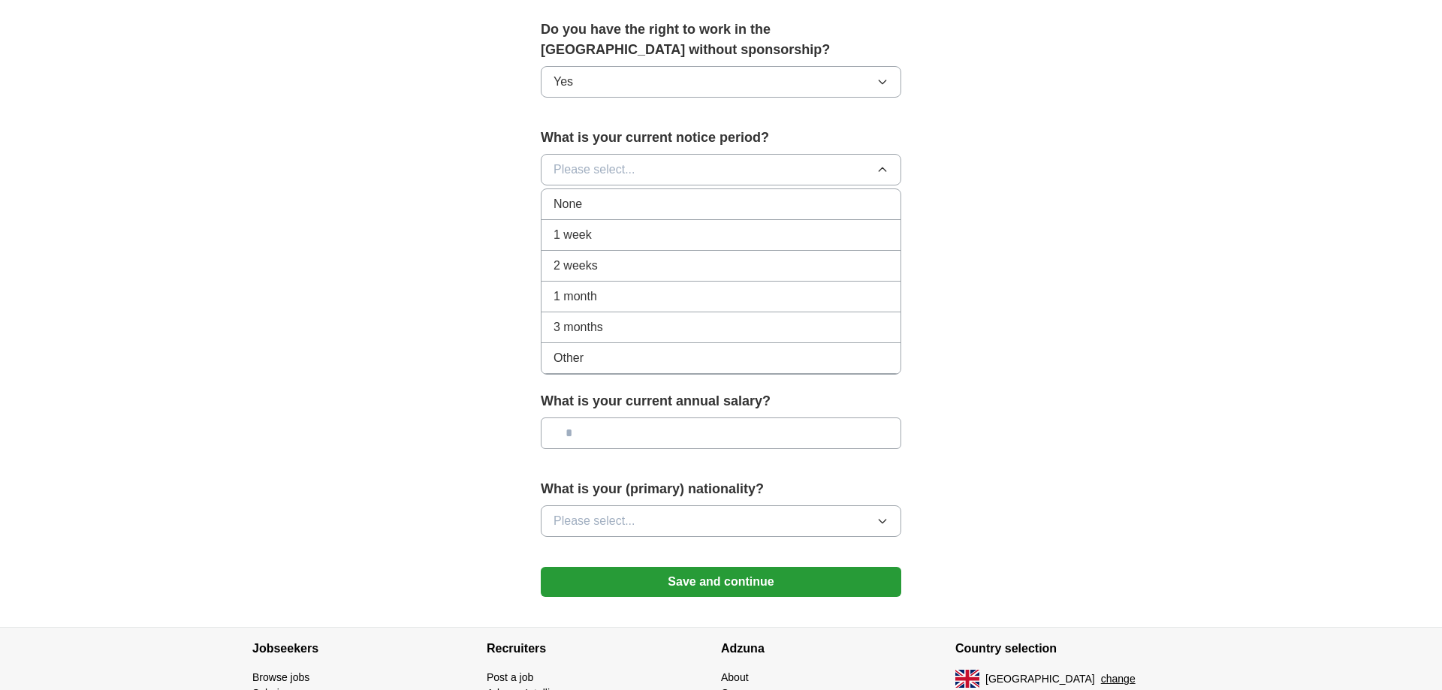
click at [755, 198] on div "None" at bounding box center [721, 204] width 335 height 18
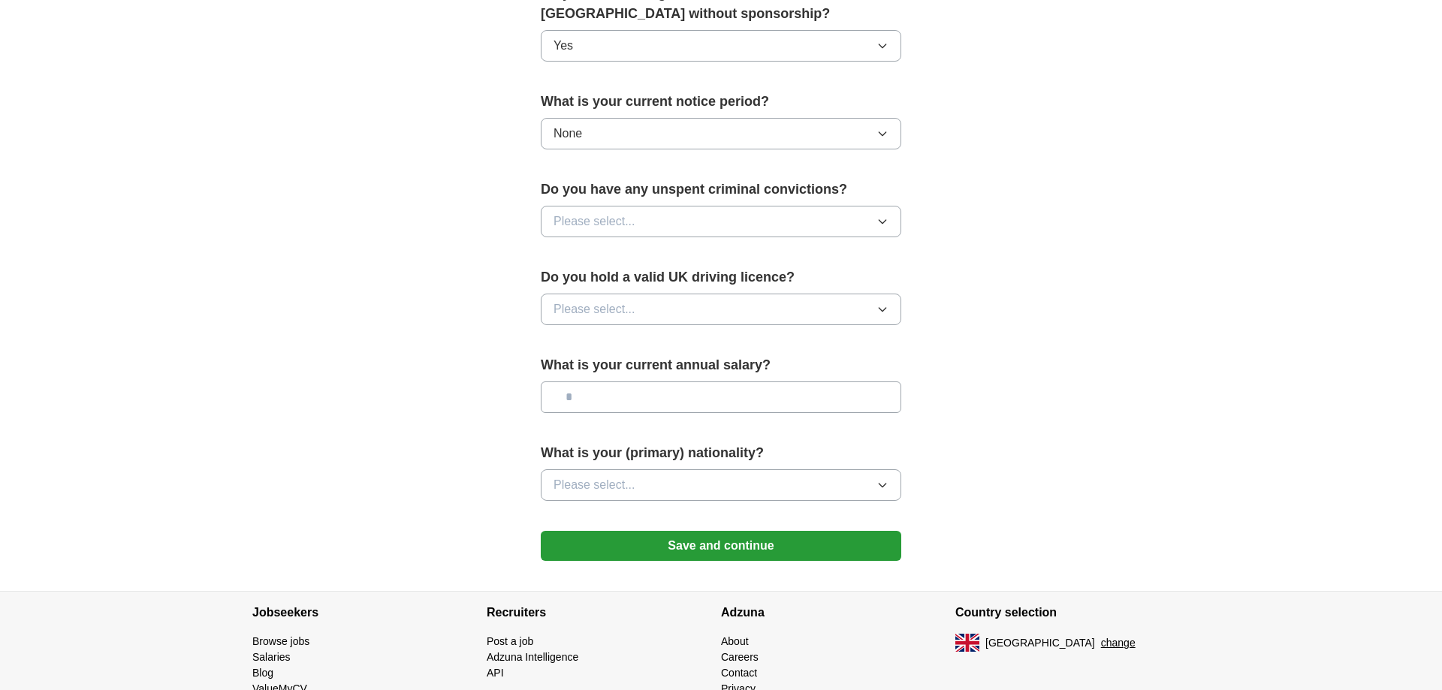
scroll to position [843, 0]
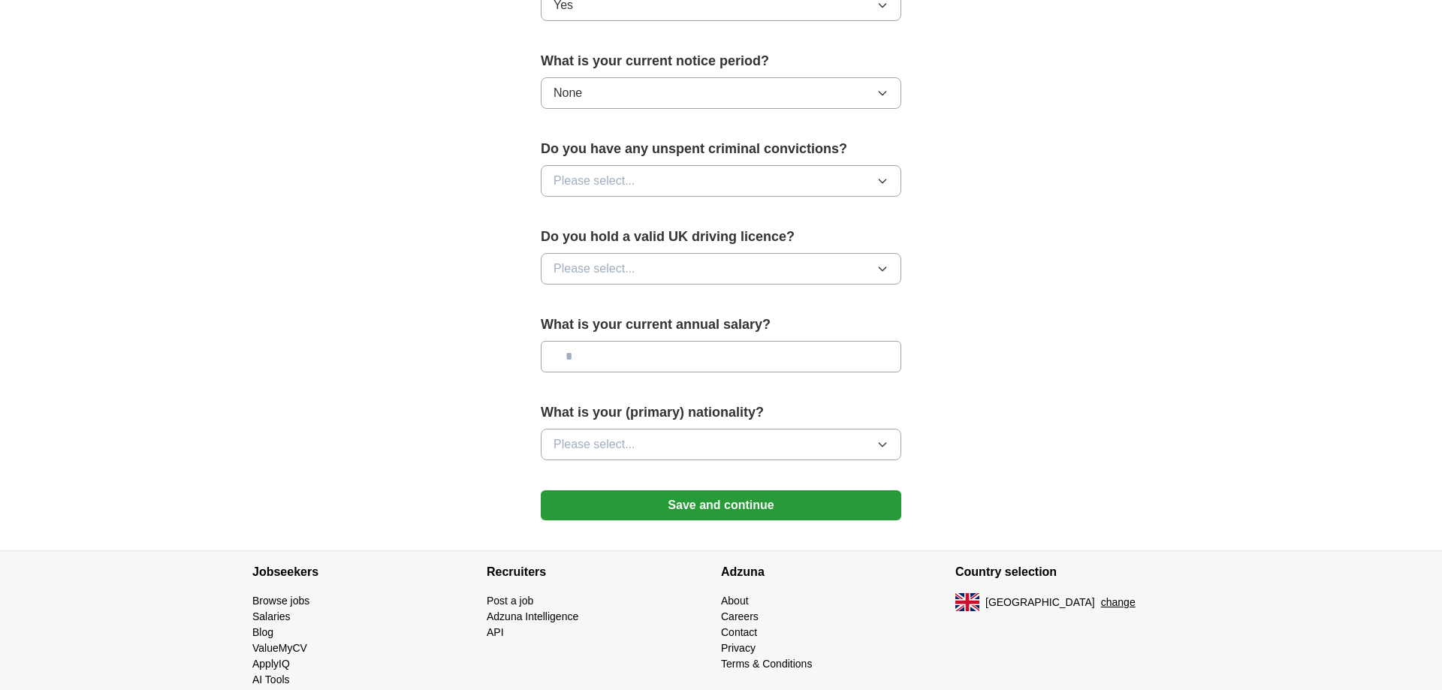
click at [773, 174] on button "Please select..." at bounding box center [721, 181] width 361 height 32
click at [726, 246] on div "No" at bounding box center [721, 246] width 335 height 18
click at [716, 267] on button "Please select..." at bounding box center [721, 269] width 361 height 32
click at [682, 307] on div "Yes" at bounding box center [721, 303] width 335 height 18
click at [732, 348] on input "text" at bounding box center [721, 357] width 361 height 32
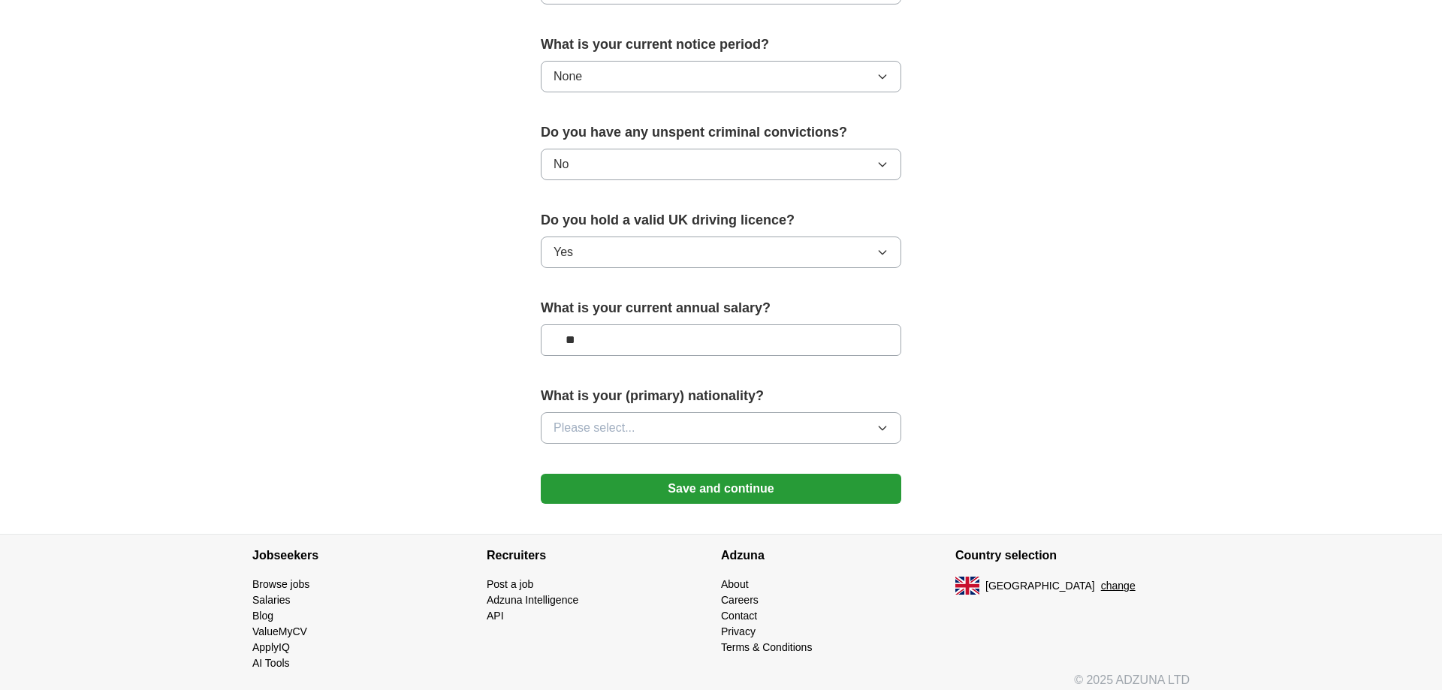
scroll to position [869, 0]
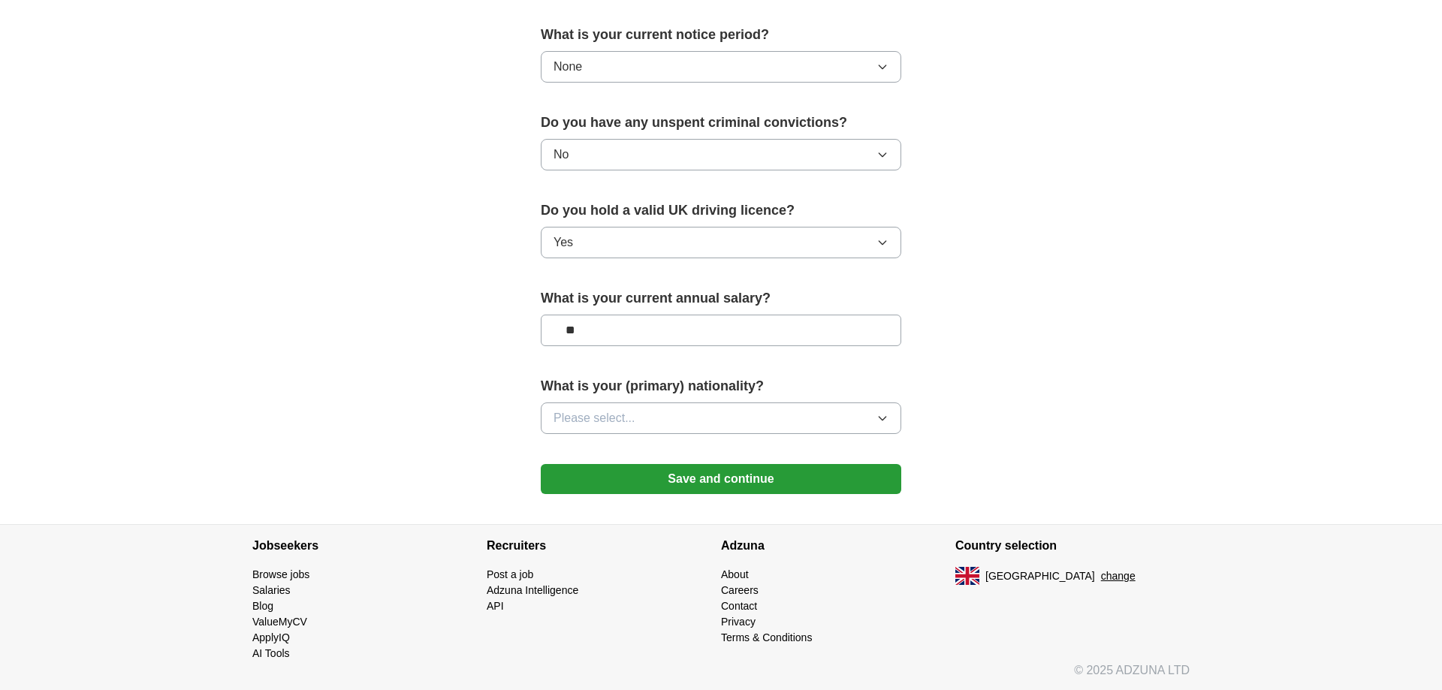
type input "**"
click at [726, 413] on button "Please select..." at bounding box center [721, 419] width 361 height 32
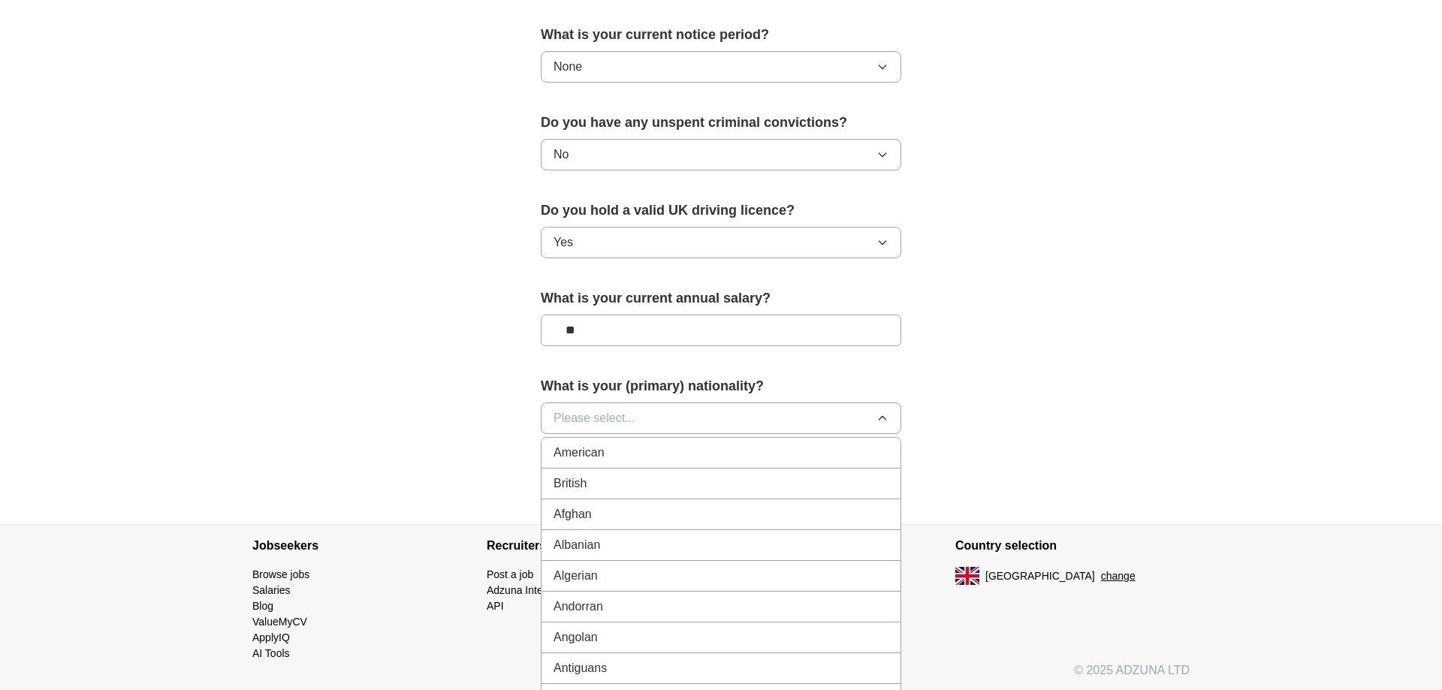
click at [695, 478] on div "British" at bounding box center [721, 484] width 335 height 18
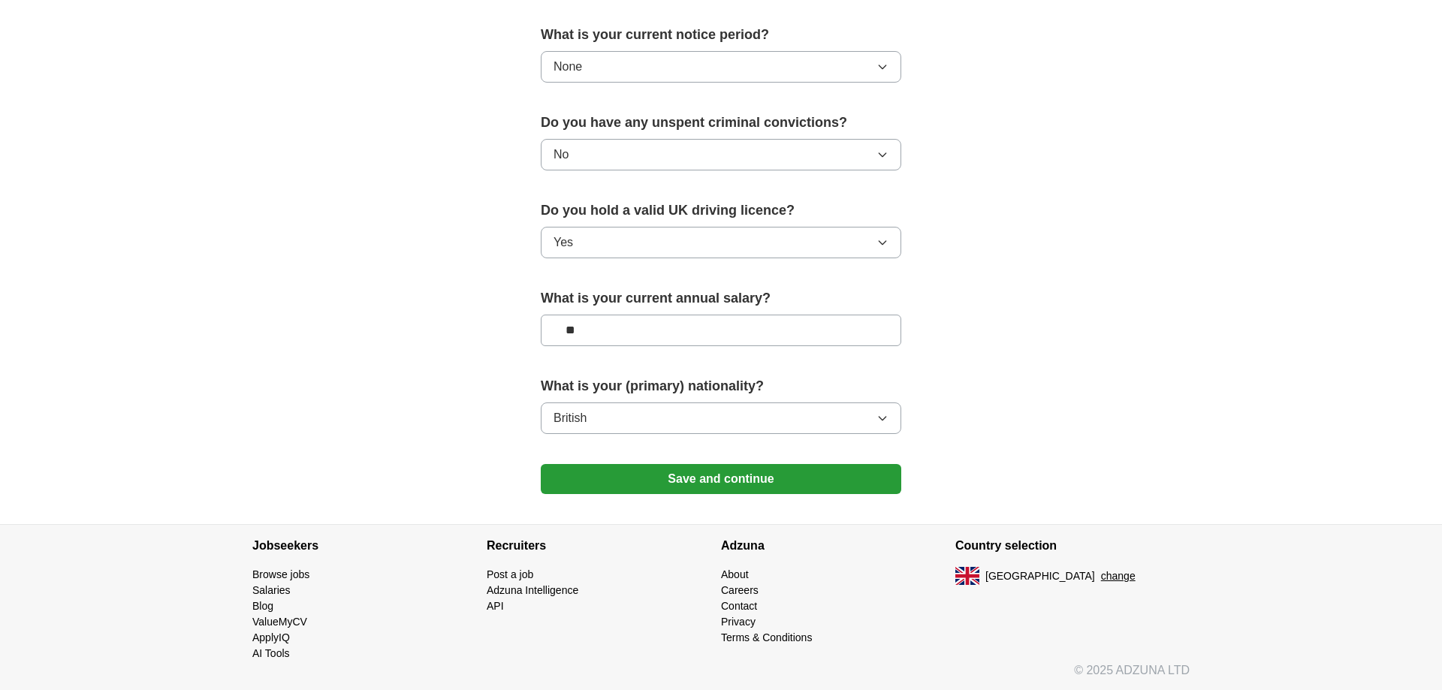
click at [723, 473] on button "Save and continue" at bounding box center [721, 479] width 361 height 30
